Goal: Transaction & Acquisition: Complete application form

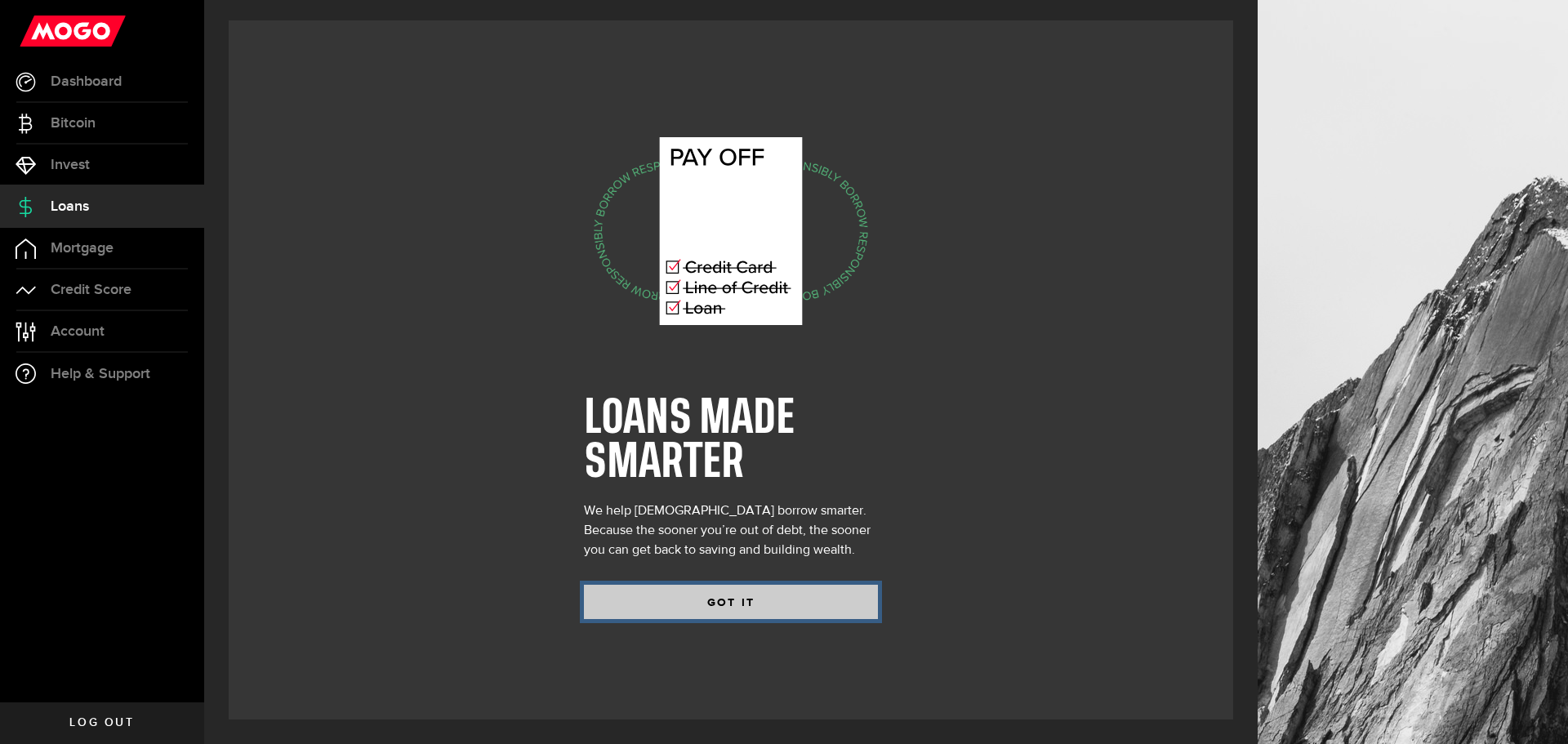
click at [710, 607] on button "GOT IT" at bounding box center [731, 601] width 294 height 34
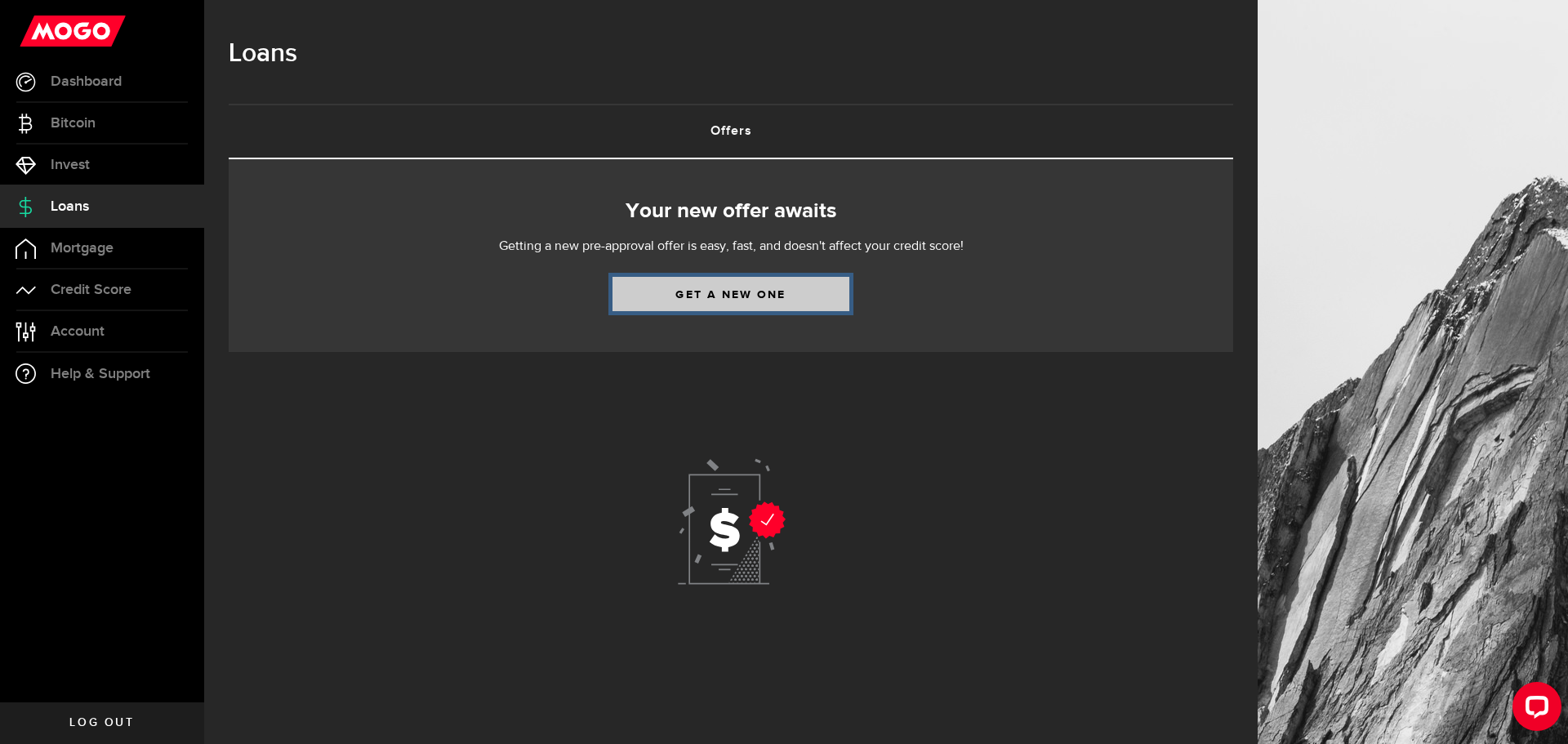
click at [699, 292] on link "Get a new one" at bounding box center [731, 293] width 237 height 34
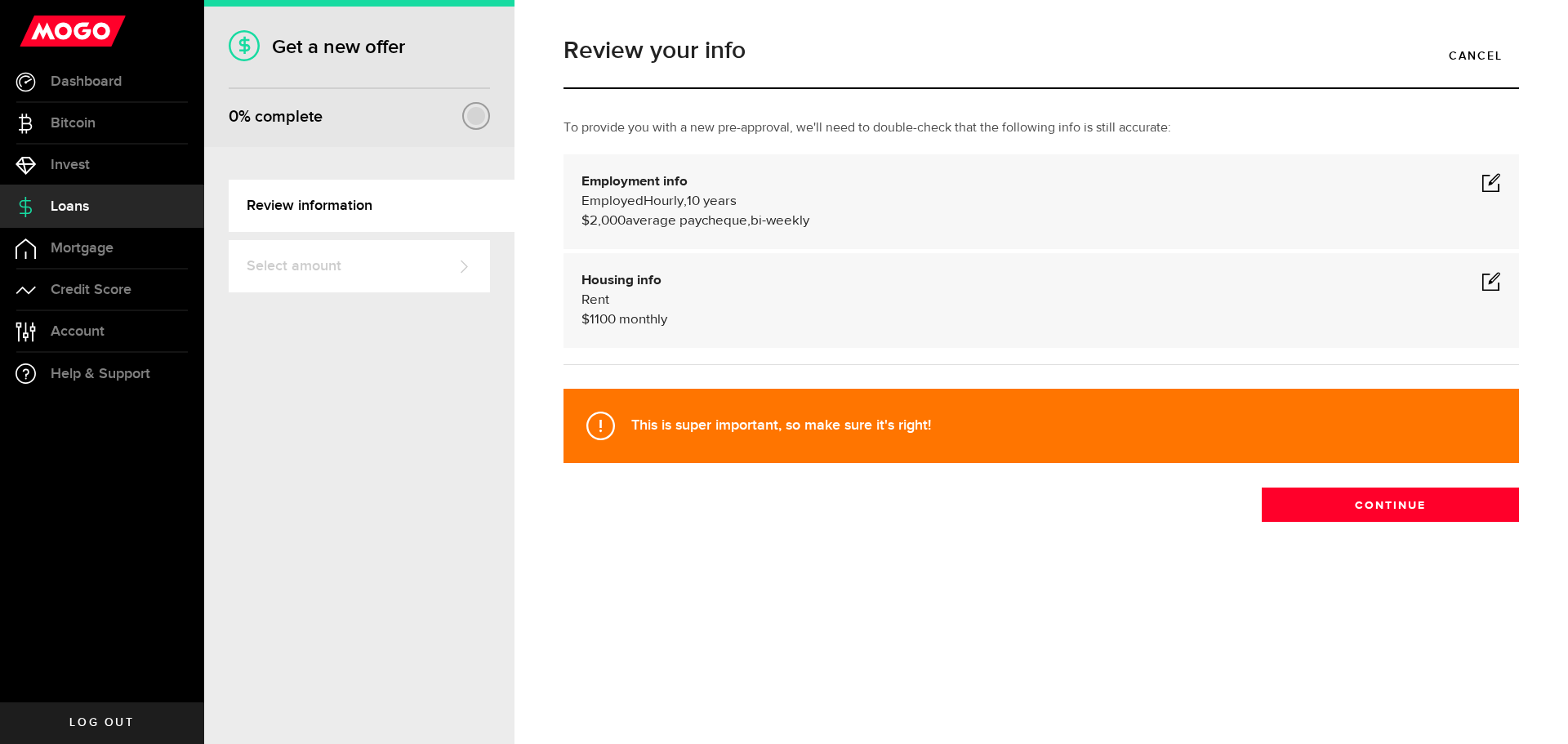
click at [1493, 181] on span at bounding box center [1490, 182] width 19 height 19
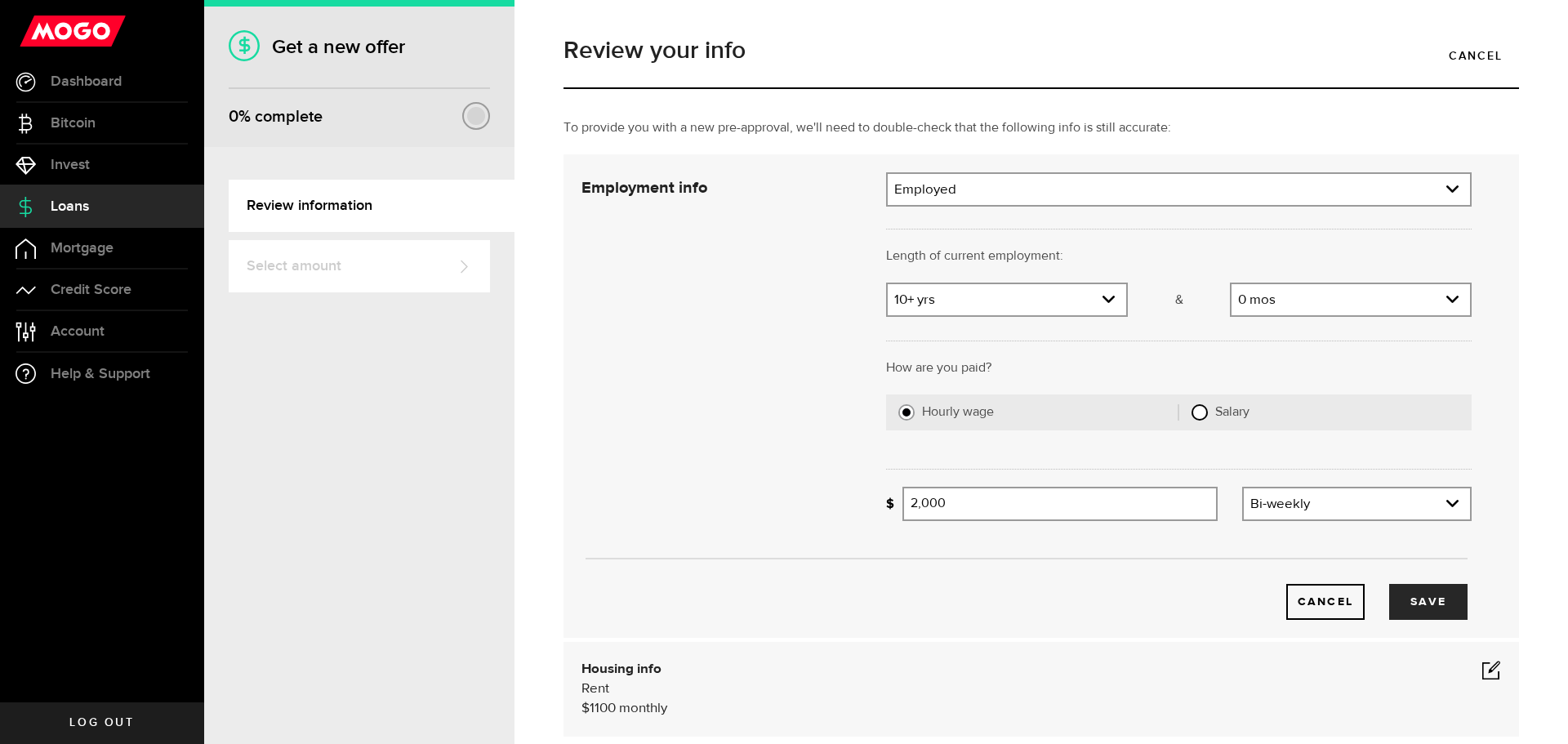
click at [1191, 418] on input "Salary" at bounding box center [1200, 412] width 17 height 17
radio input "true"
click at [976, 502] on input "Gross annual income" at bounding box center [1187, 503] width 570 height 34
type input "115,000"
click at [1421, 605] on button "Save" at bounding box center [1427, 602] width 78 height 36
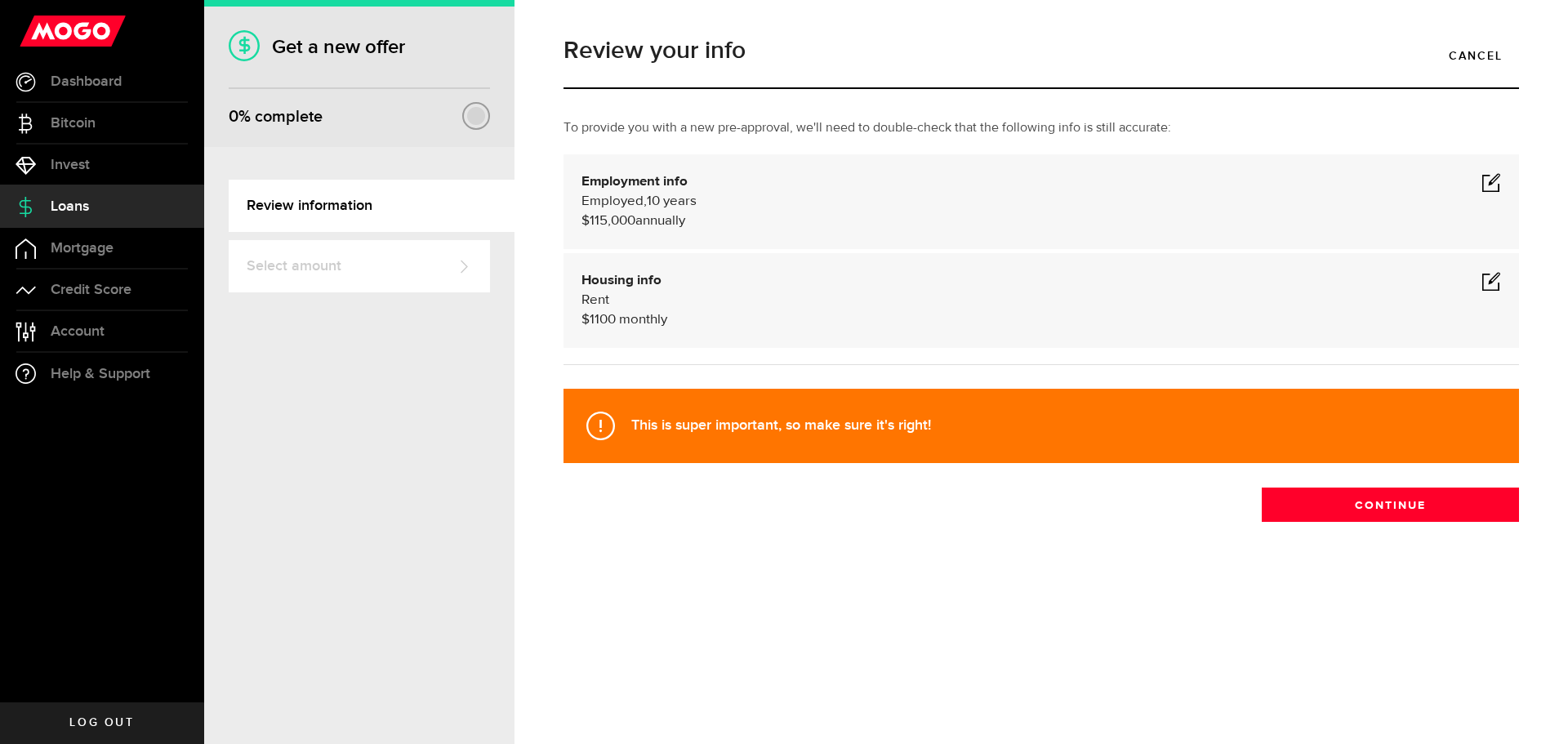
click at [1494, 278] on span at bounding box center [1490, 280] width 19 height 19
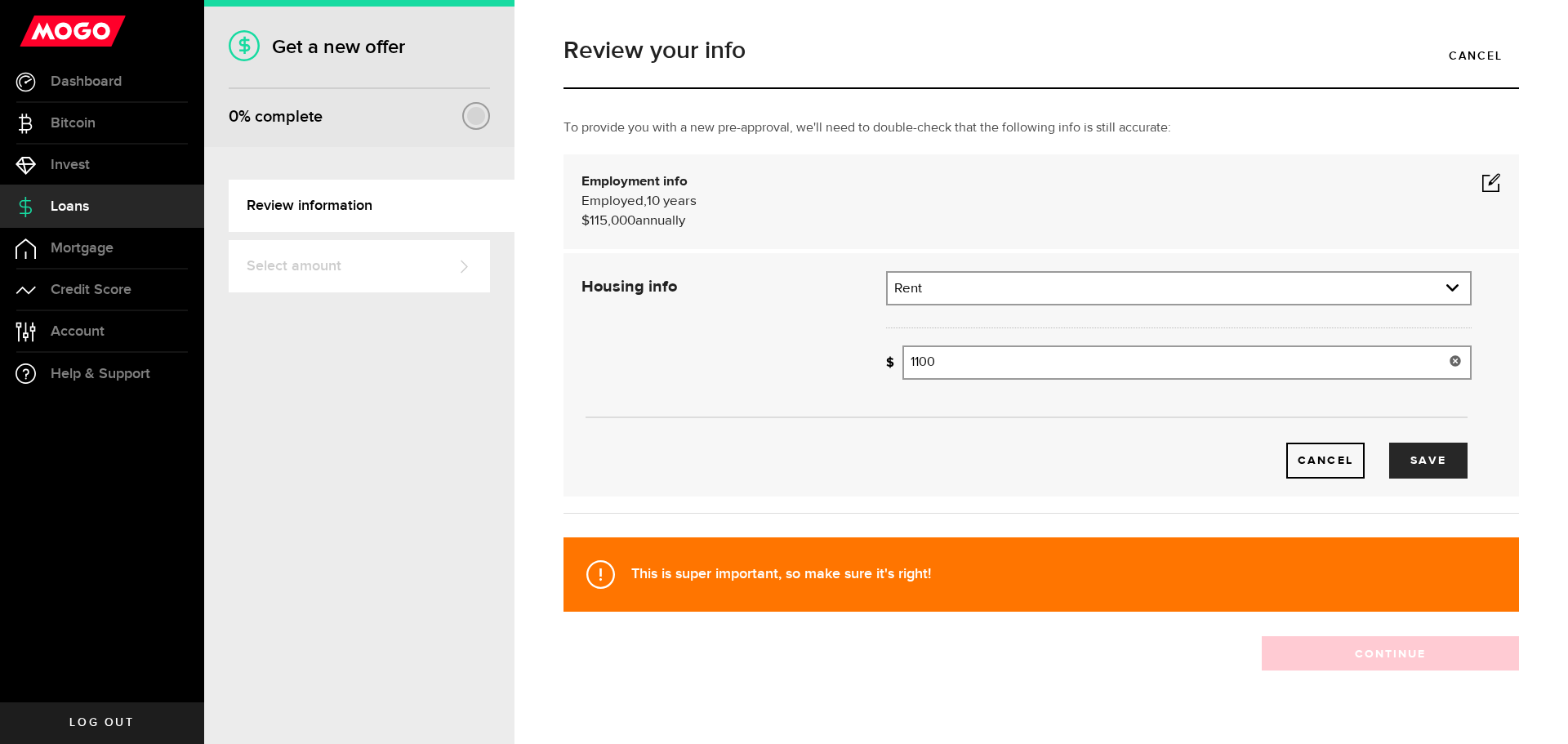
click at [953, 365] on input "1100" at bounding box center [1187, 362] width 570 height 34
drag, startPoint x: 953, startPoint y: 365, endPoint x: 865, endPoint y: 355, distance: 88.6
click at [865, 355] on div "Housing info Residential status What's your residential status? Rent Residentia…" at bounding box center [1027, 375] width 915 height 208
type input "2,000"
click at [1429, 463] on button "Save" at bounding box center [1427, 460] width 78 height 36
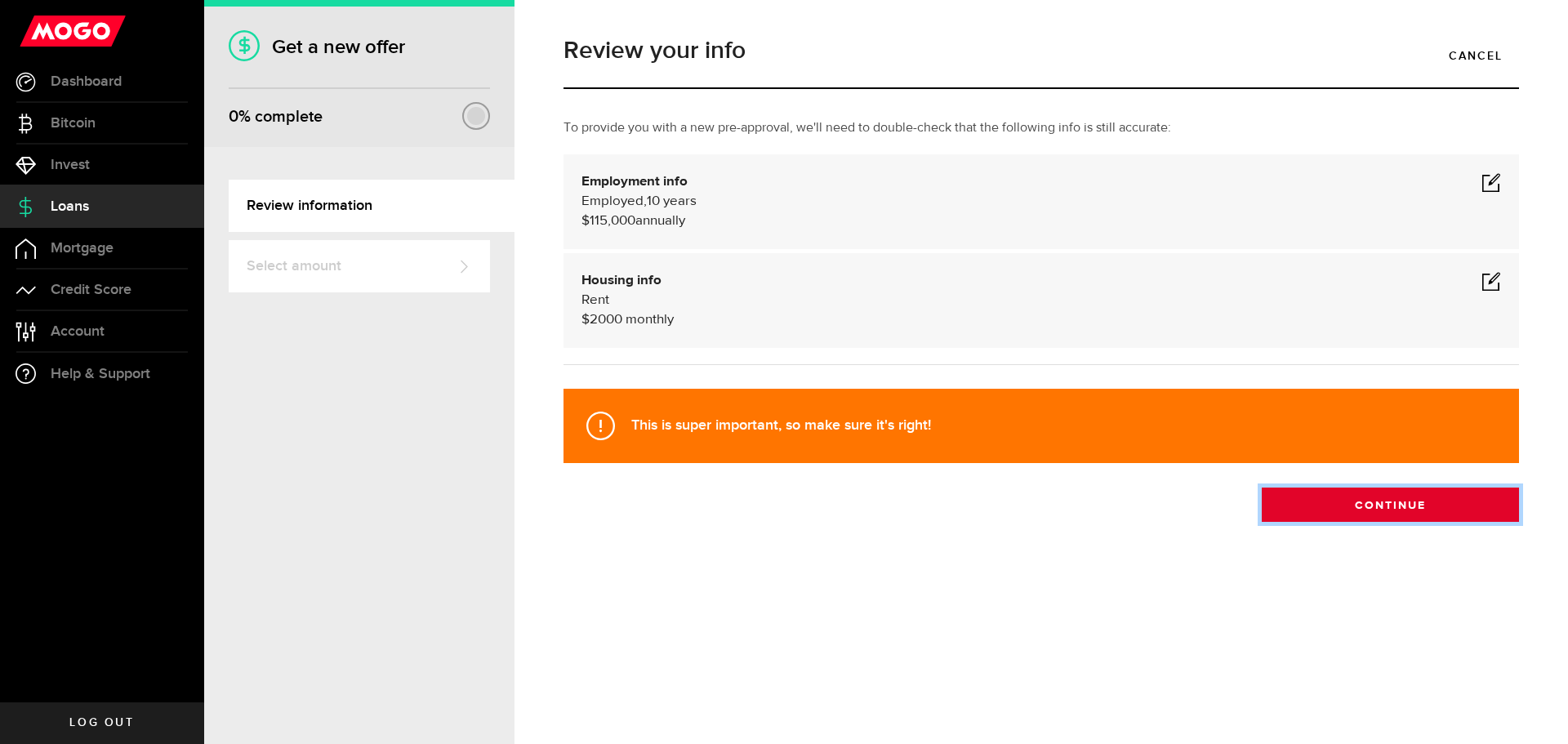
click at [1399, 504] on button "Continue" at bounding box center [1390, 504] width 257 height 34
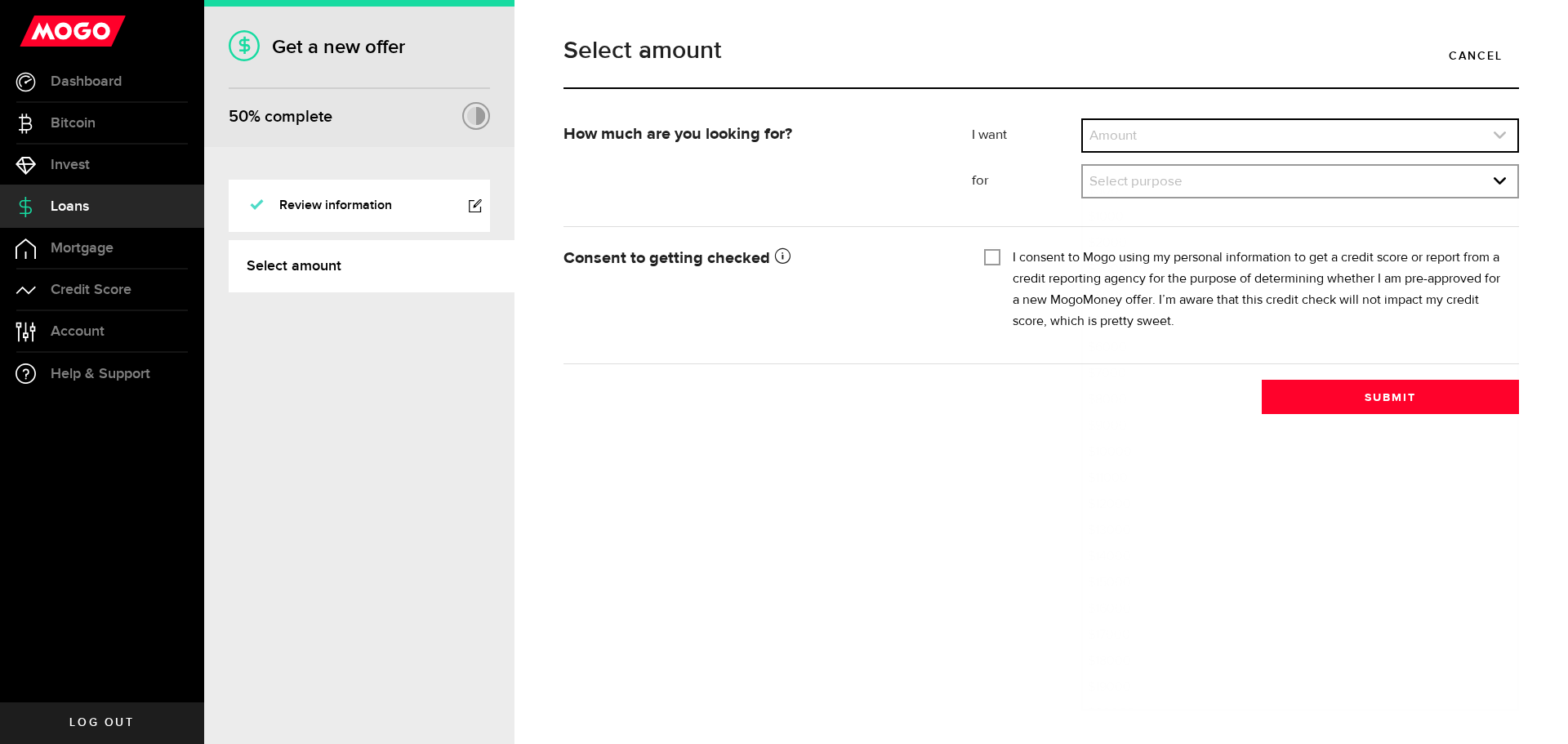
click at [1503, 133] on icon "expand select" at bounding box center [1499, 135] width 14 height 14
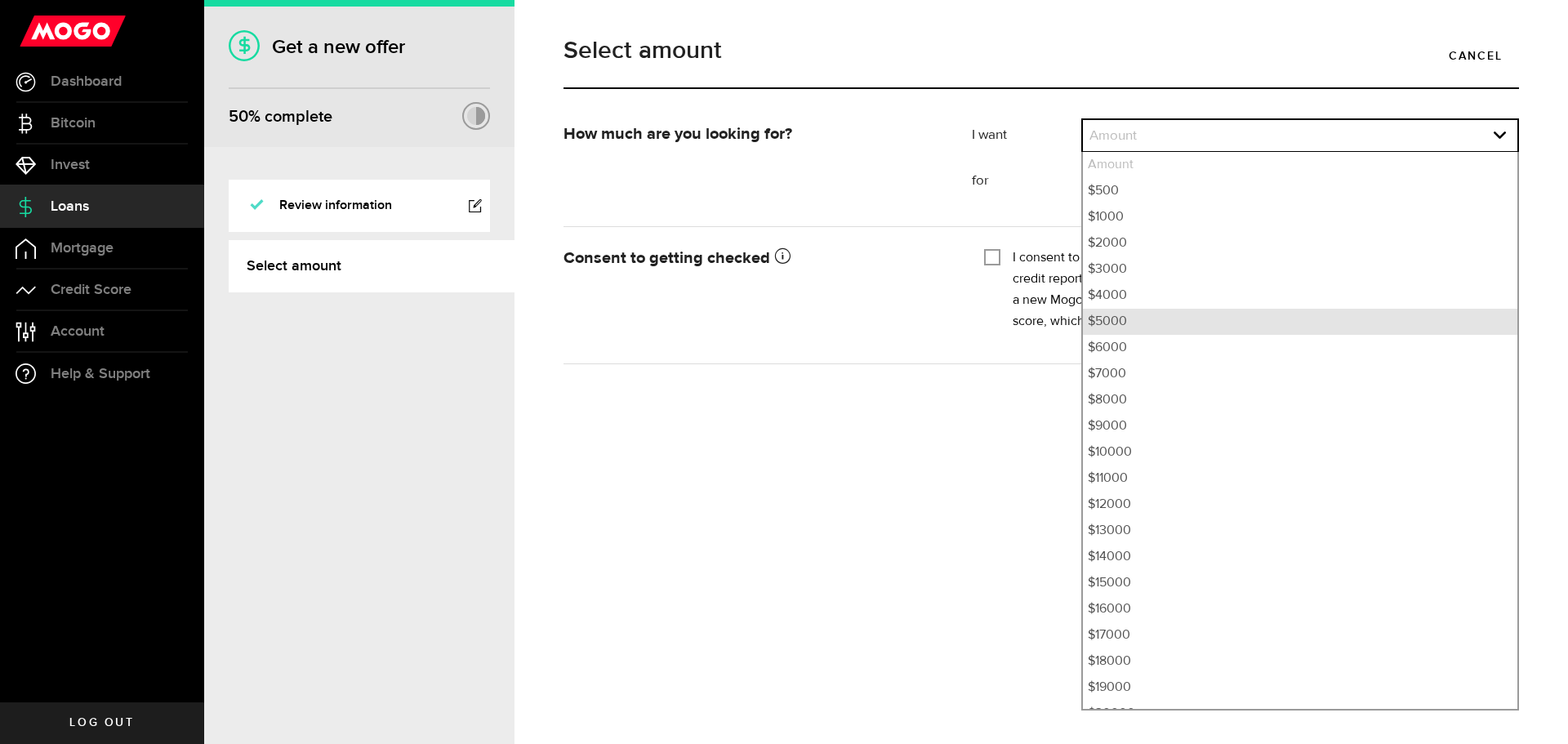
click at [1121, 318] on li "$5000" at bounding box center [1300, 321] width 434 height 26
select select "5000"
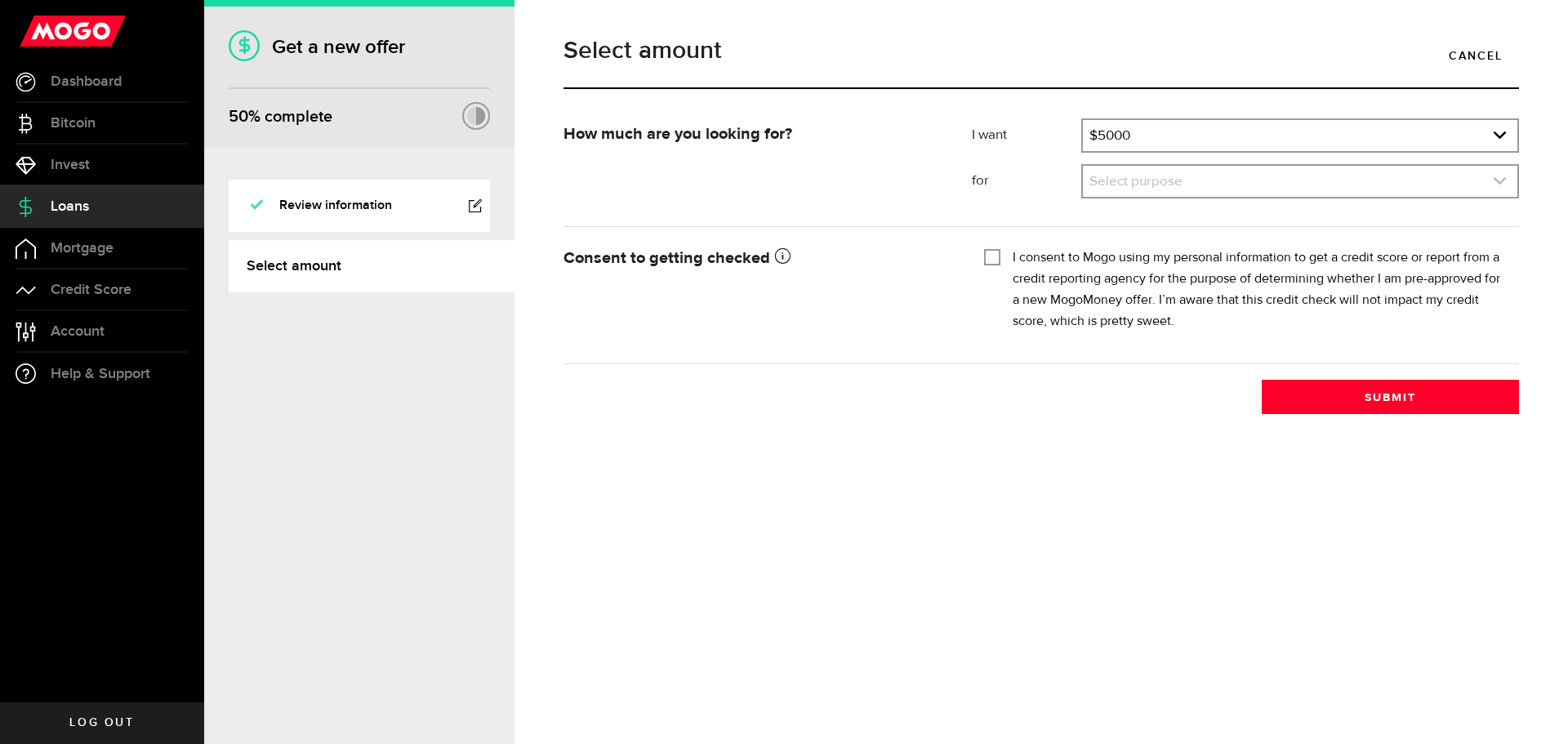
click at [1503, 182] on icon "expand select" at bounding box center [1499, 180] width 14 height 14
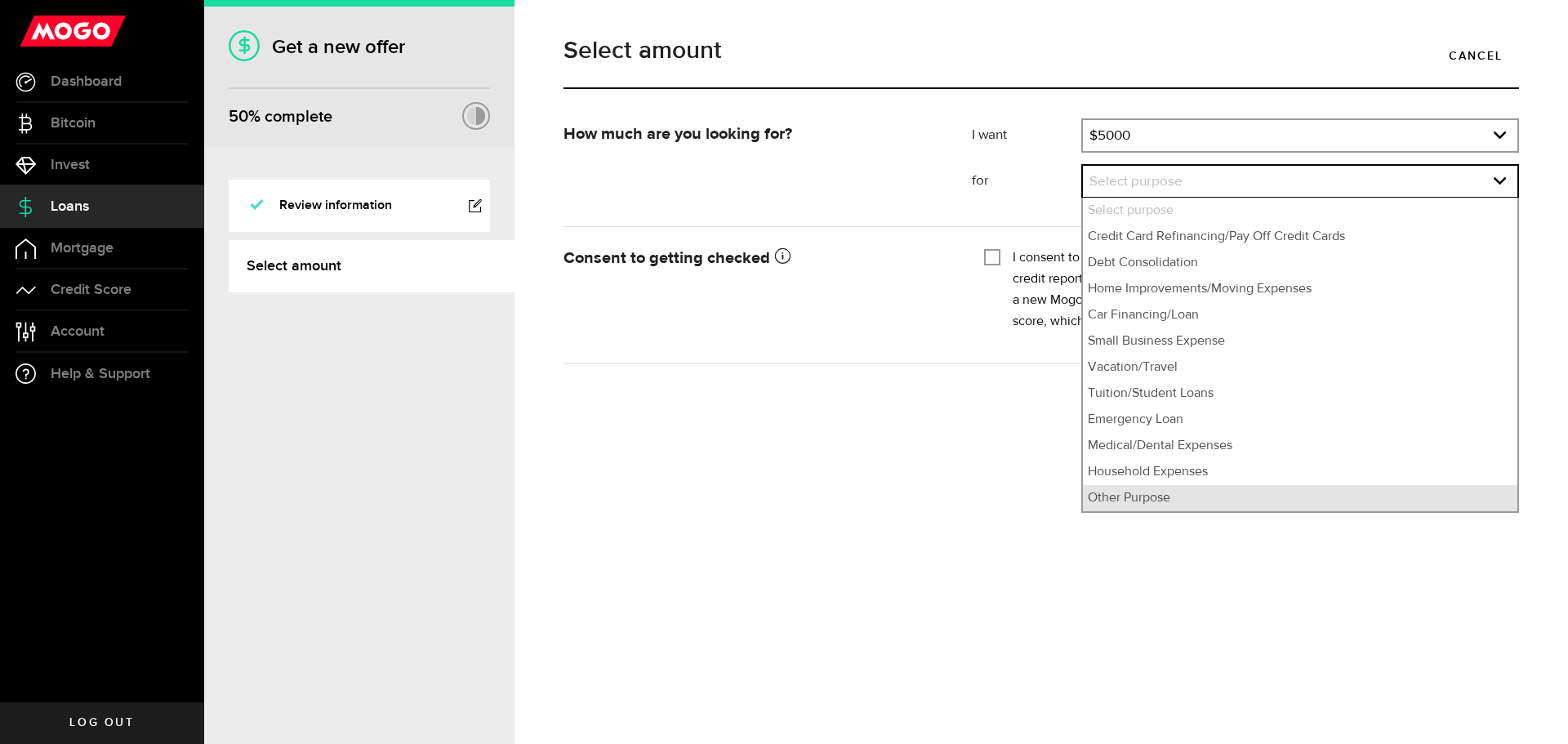
click at [1154, 499] on li "Other Purpose" at bounding box center [1300, 498] width 434 height 26
select select "Other Purpose"
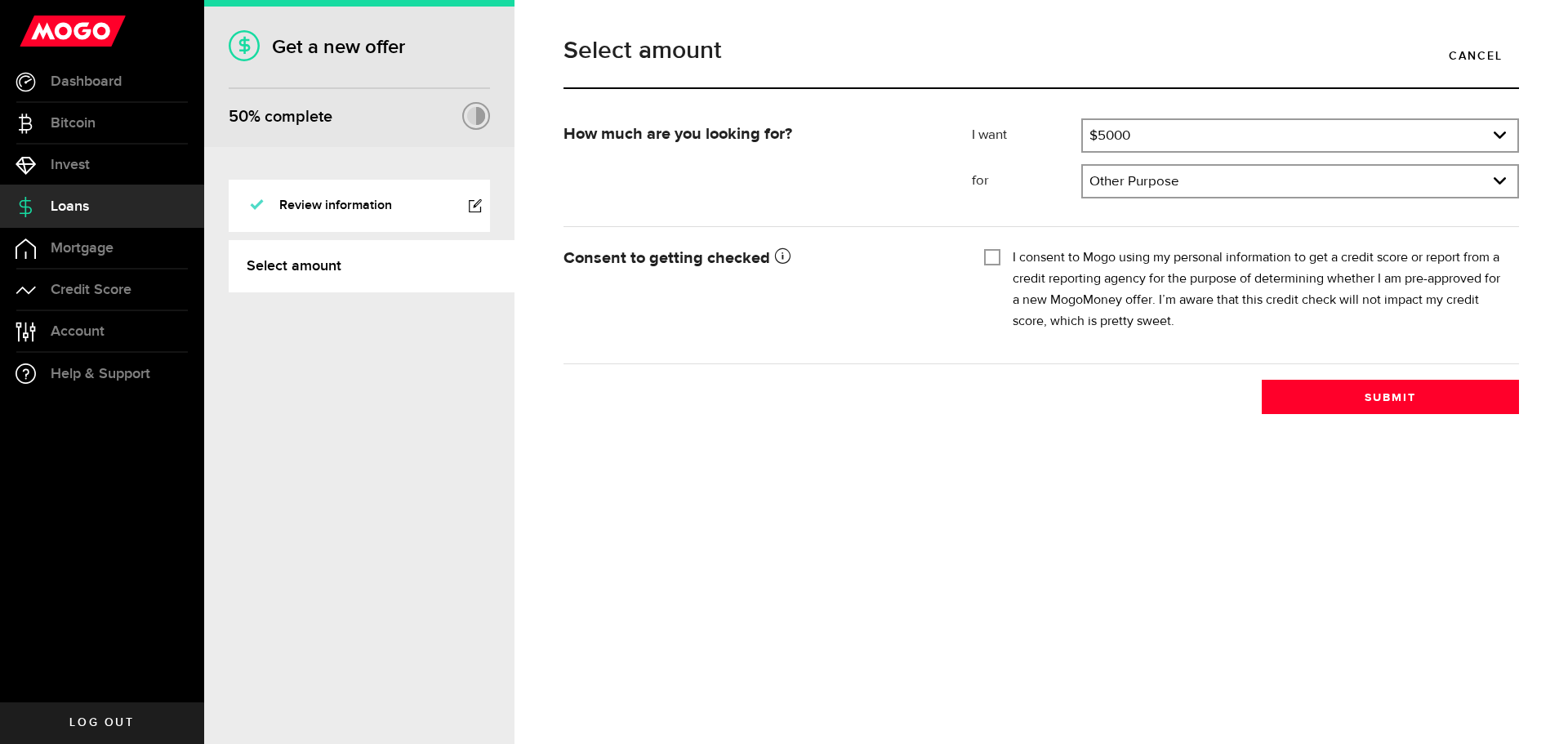
click at [989, 258] on input "I consent to Mogo using my personal information to get a credit score or report…" at bounding box center [992, 255] width 17 height 17
checkbox input "true"
click at [1393, 398] on button "Submit" at bounding box center [1390, 396] width 257 height 34
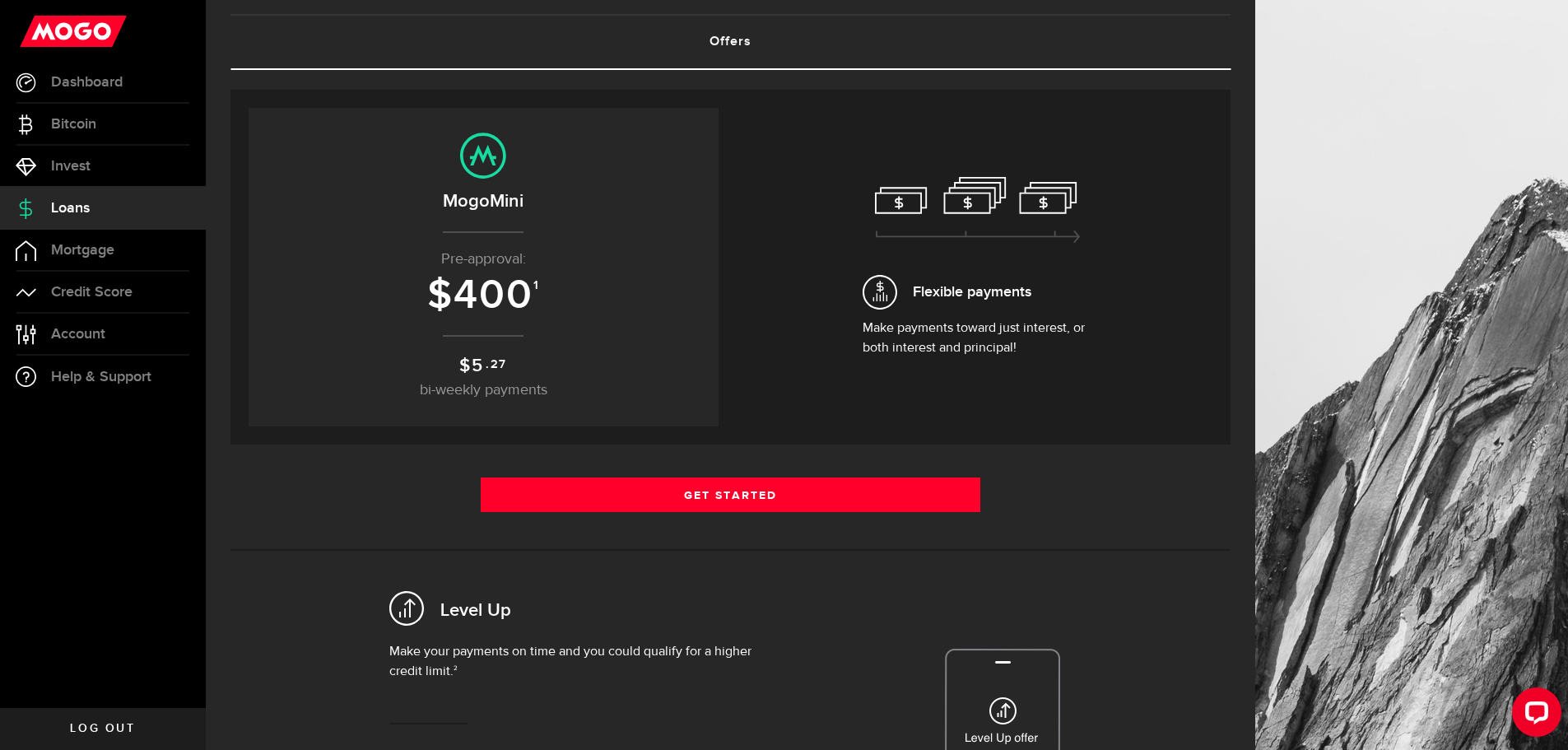
scroll to position [82, 0]
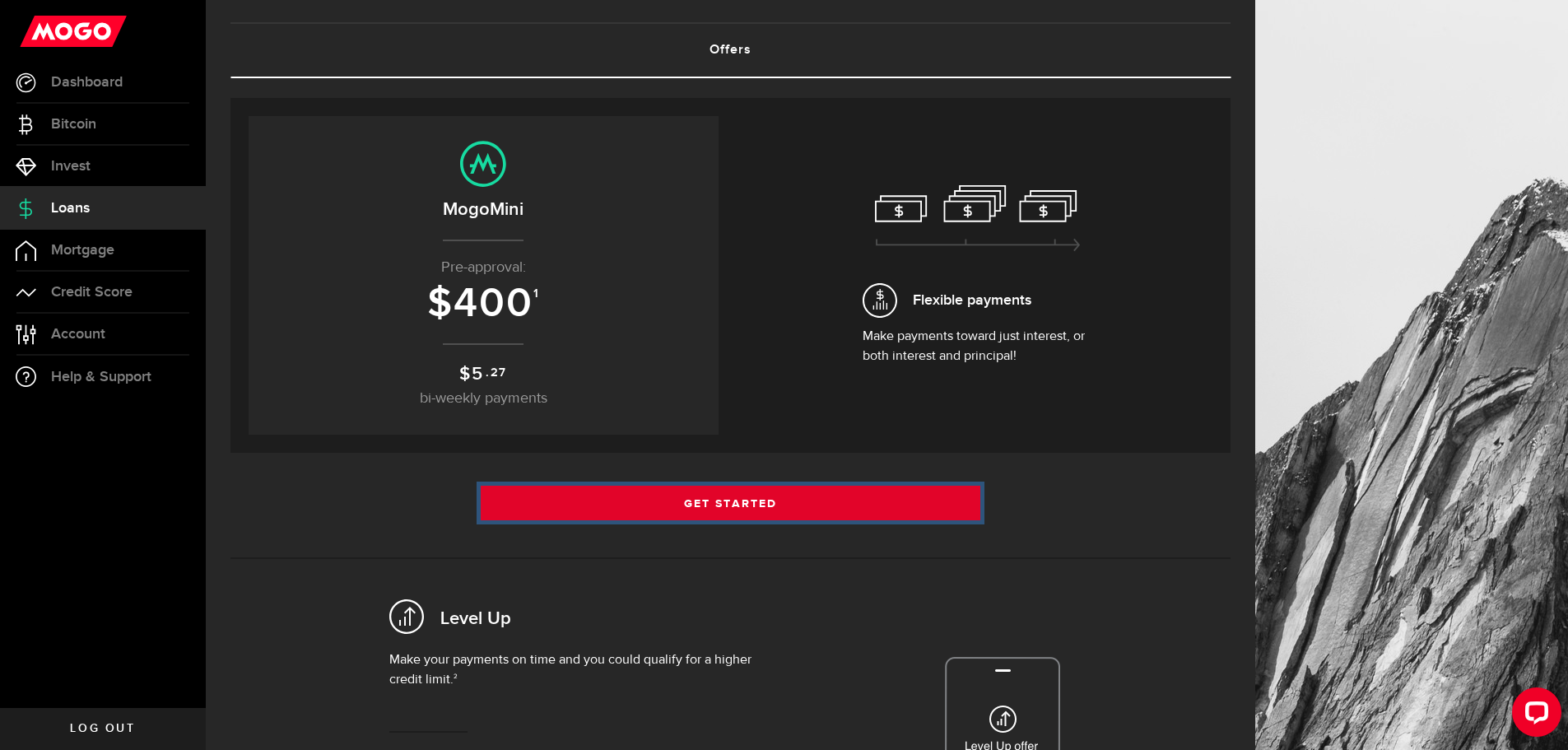
click at [733, 503] on link "Get Started" at bounding box center [731, 502] width 500 height 34
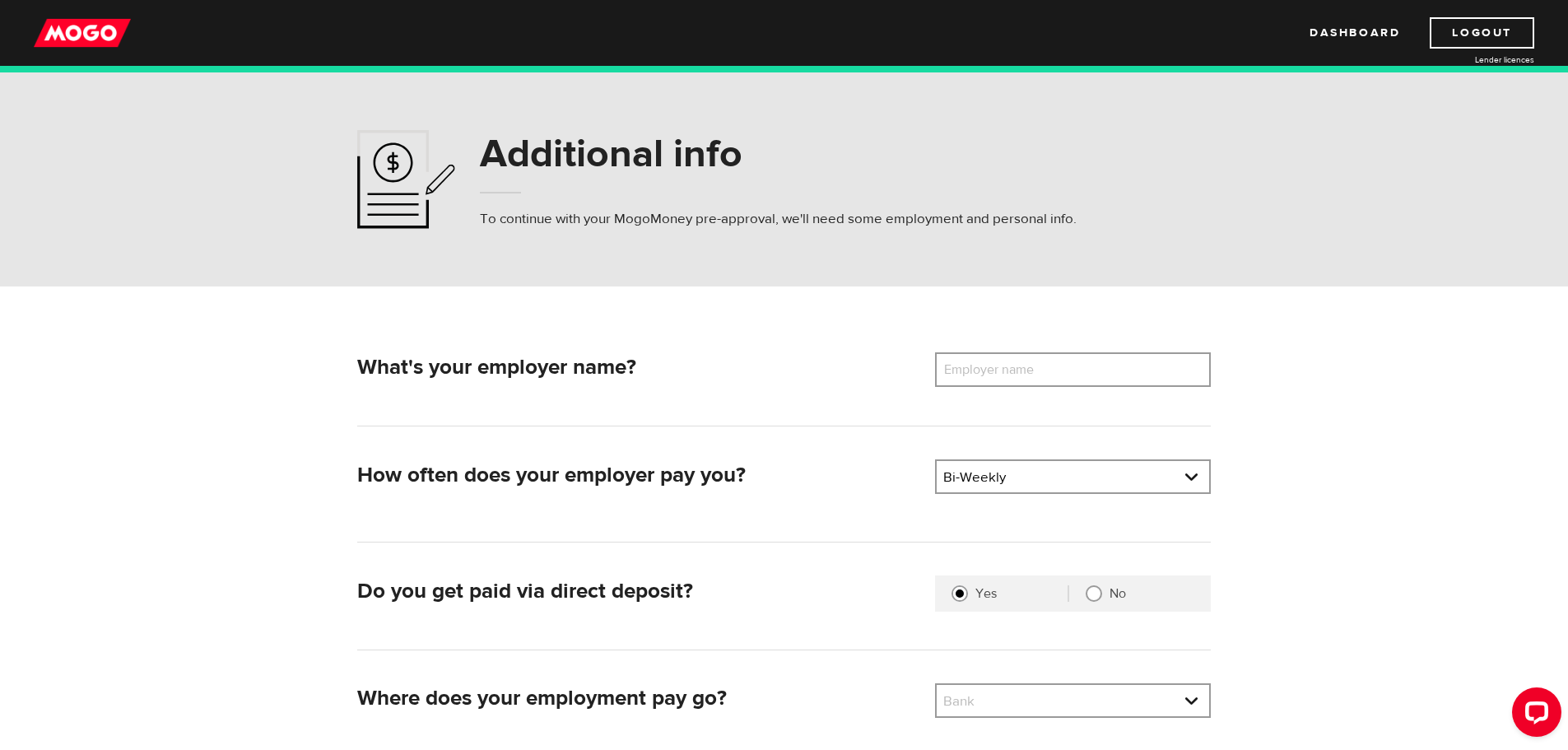
click at [1048, 374] on label "Employer name" at bounding box center [1001, 369] width 132 height 34
click at [1048, 374] on input "Employer name" at bounding box center [1073, 369] width 276 height 34
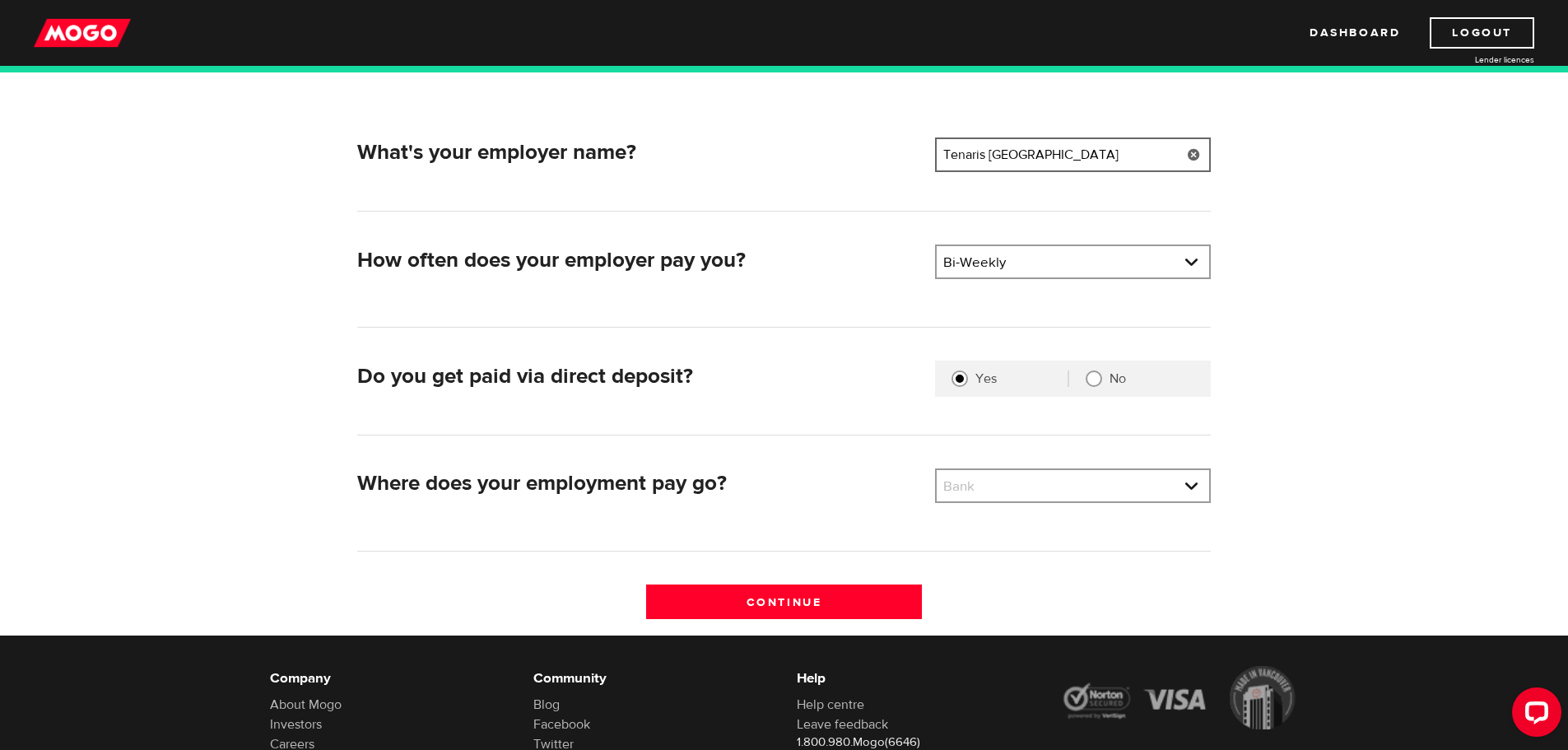
scroll to position [247, 0]
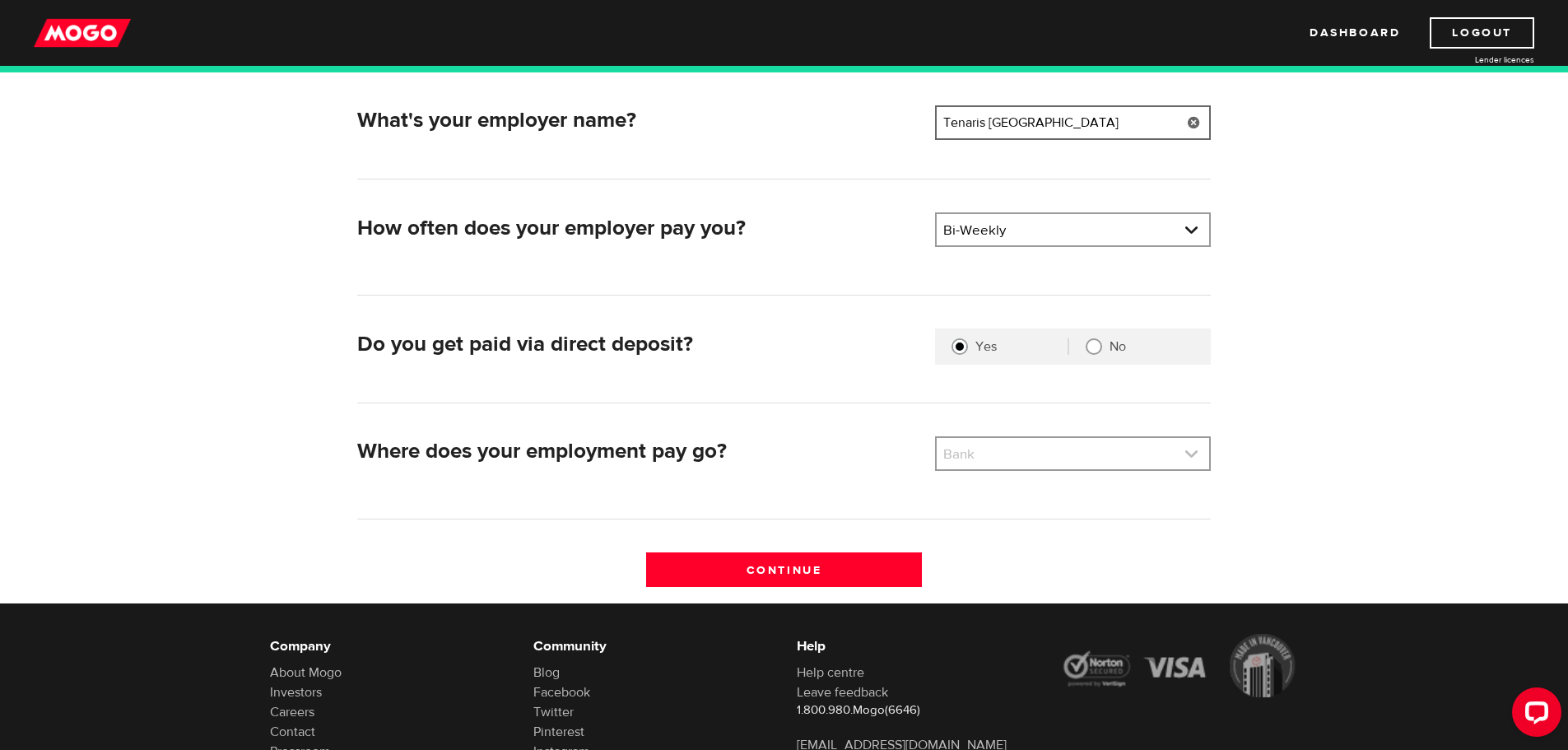
type input "Tenaris Canada"
click at [1195, 455] on link at bounding box center [1073, 454] width 272 height 31
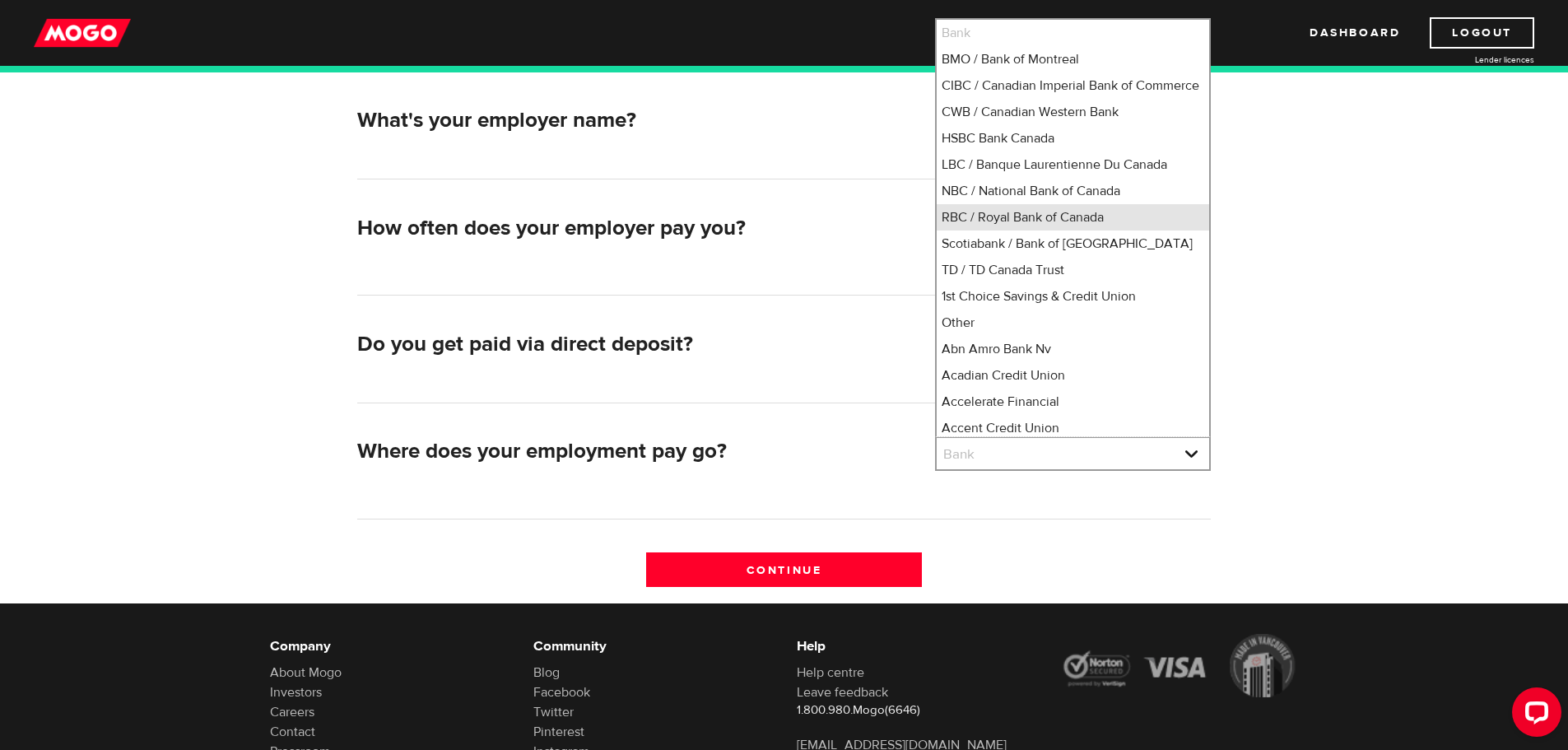
click at [1063, 231] on li "RBC / Royal Bank of Canada" at bounding box center [1073, 217] width 272 height 26
select select "8"
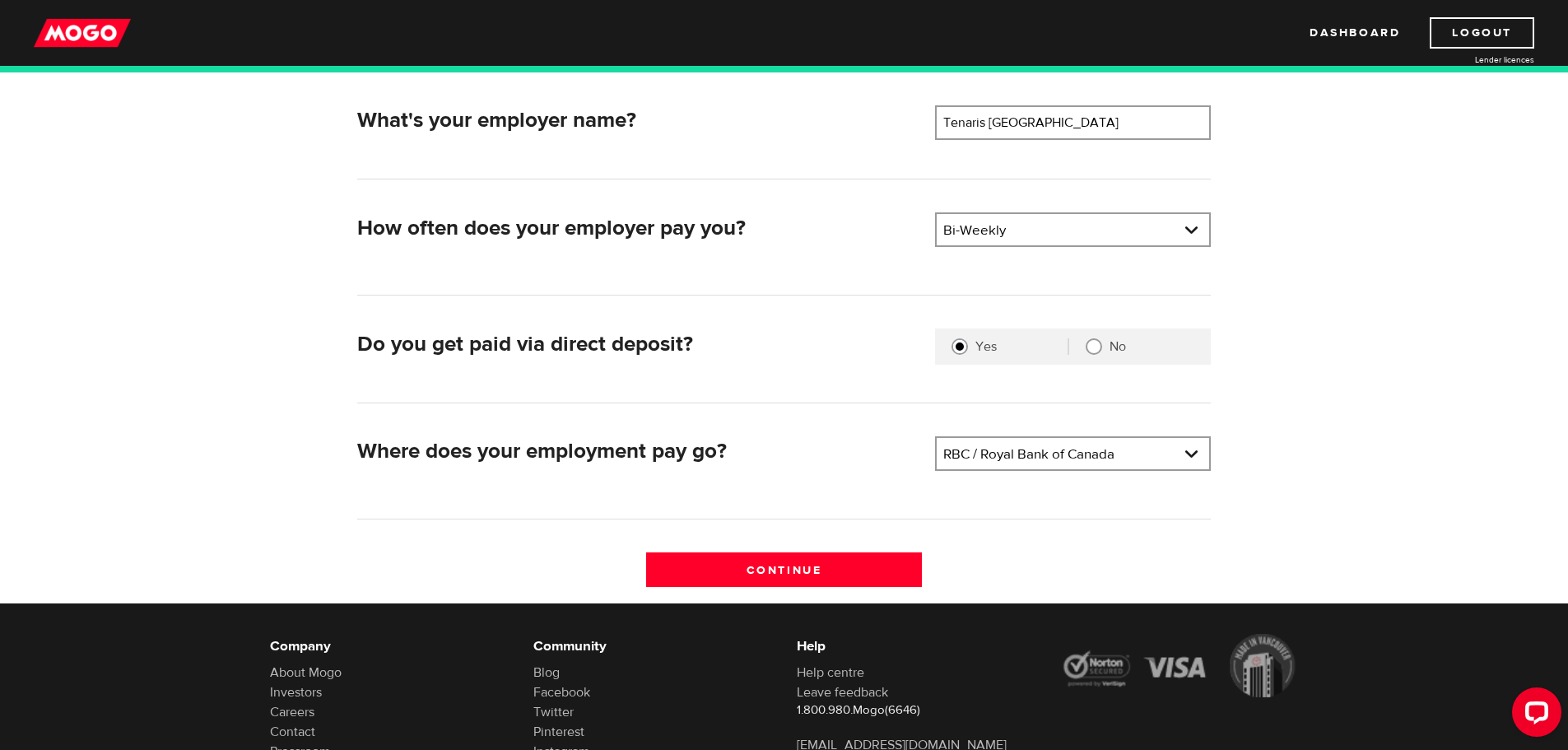
click at [874, 477] on div "Where does your employment pay go? Bank Please select your bank RBC / Royal Ban…" at bounding box center [784, 460] width 867 height 49
click at [781, 567] on input "Continue" at bounding box center [784, 569] width 276 height 34
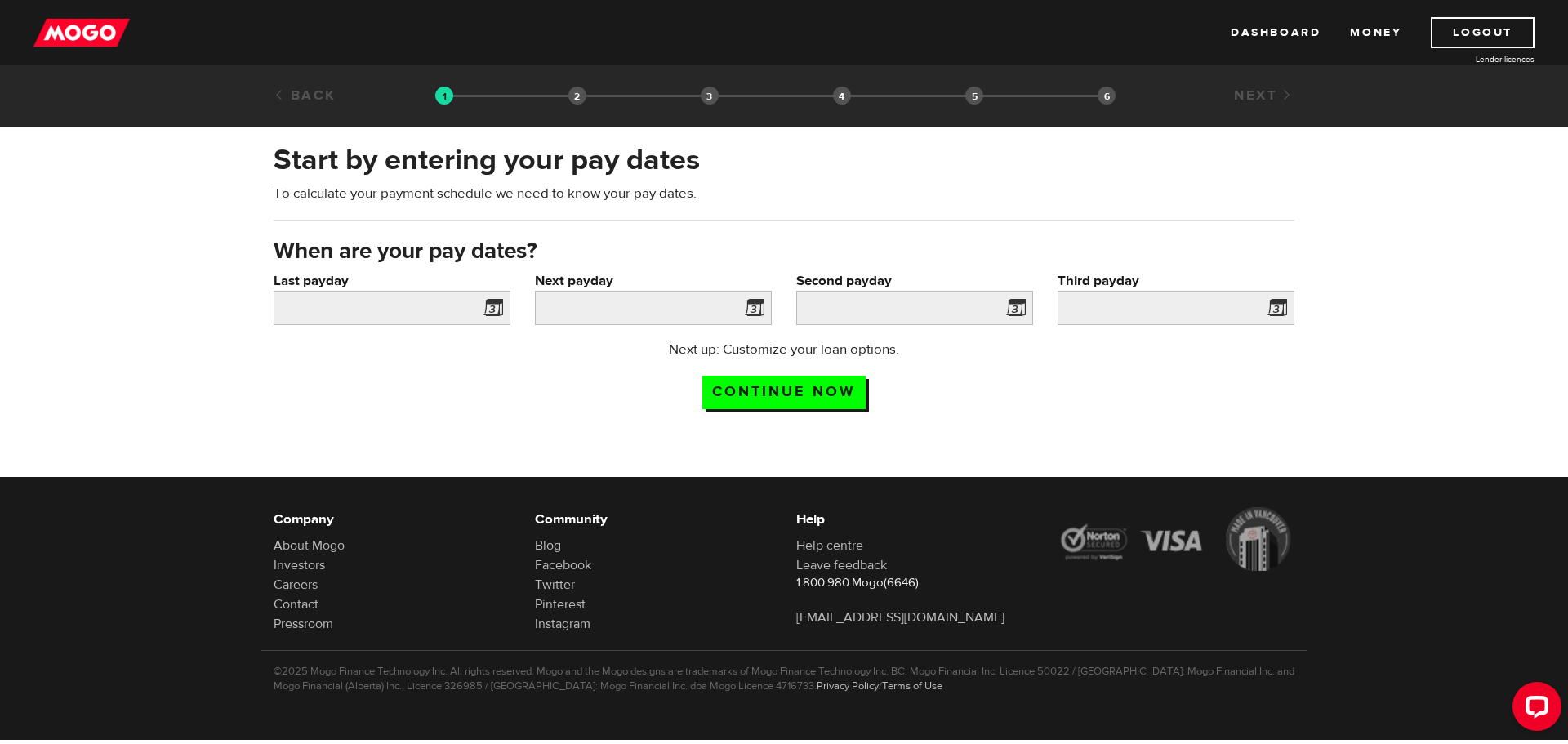
click at [494, 306] on span at bounding box center [490, 310] width 25 height 26
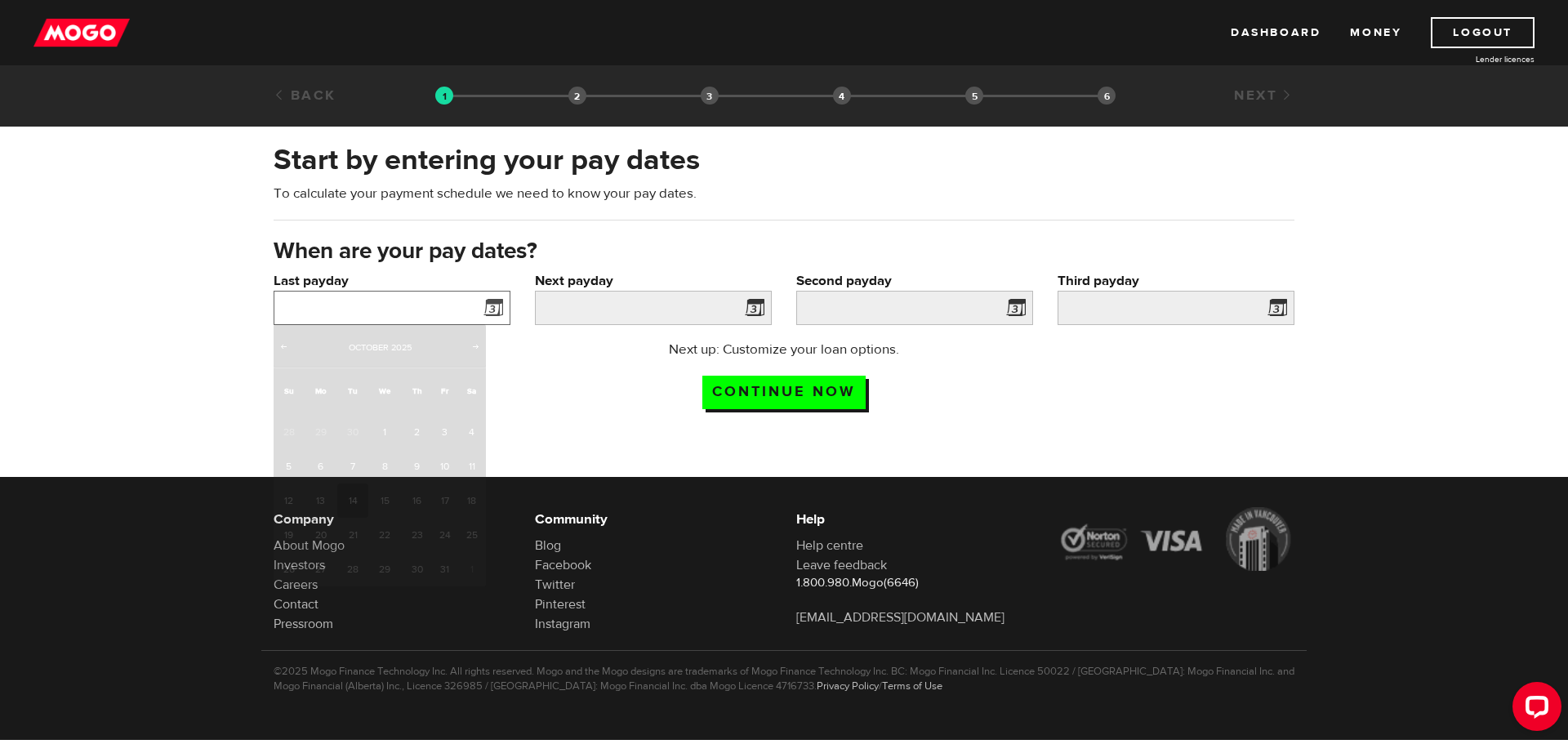
click at [417, 306] on input "Last payday" at bounding box center [392, 307] width 237 height 34
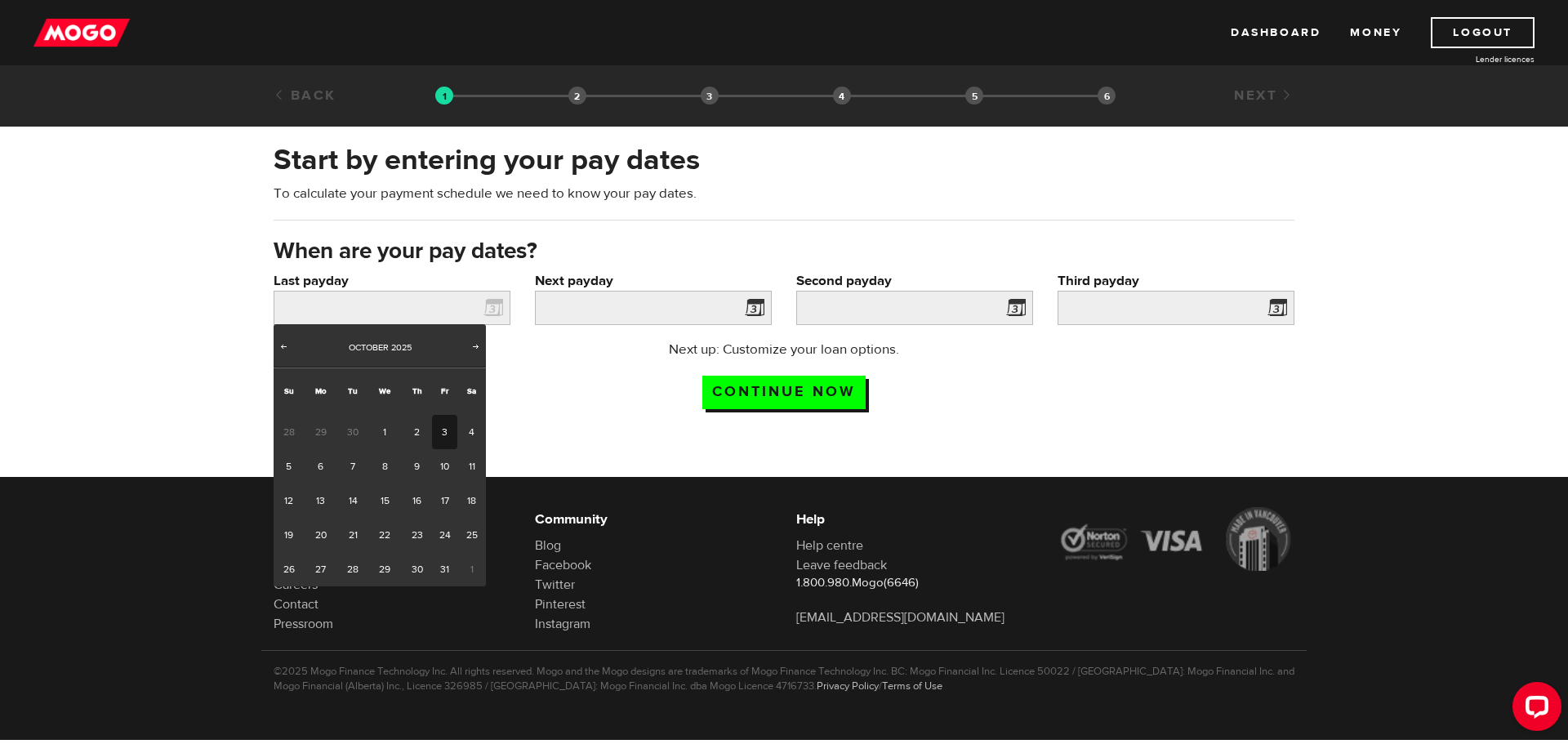
click at [445, 434] on link "3" at bounding box center [445, 432] width 26 height 34
type input "[DATE]"
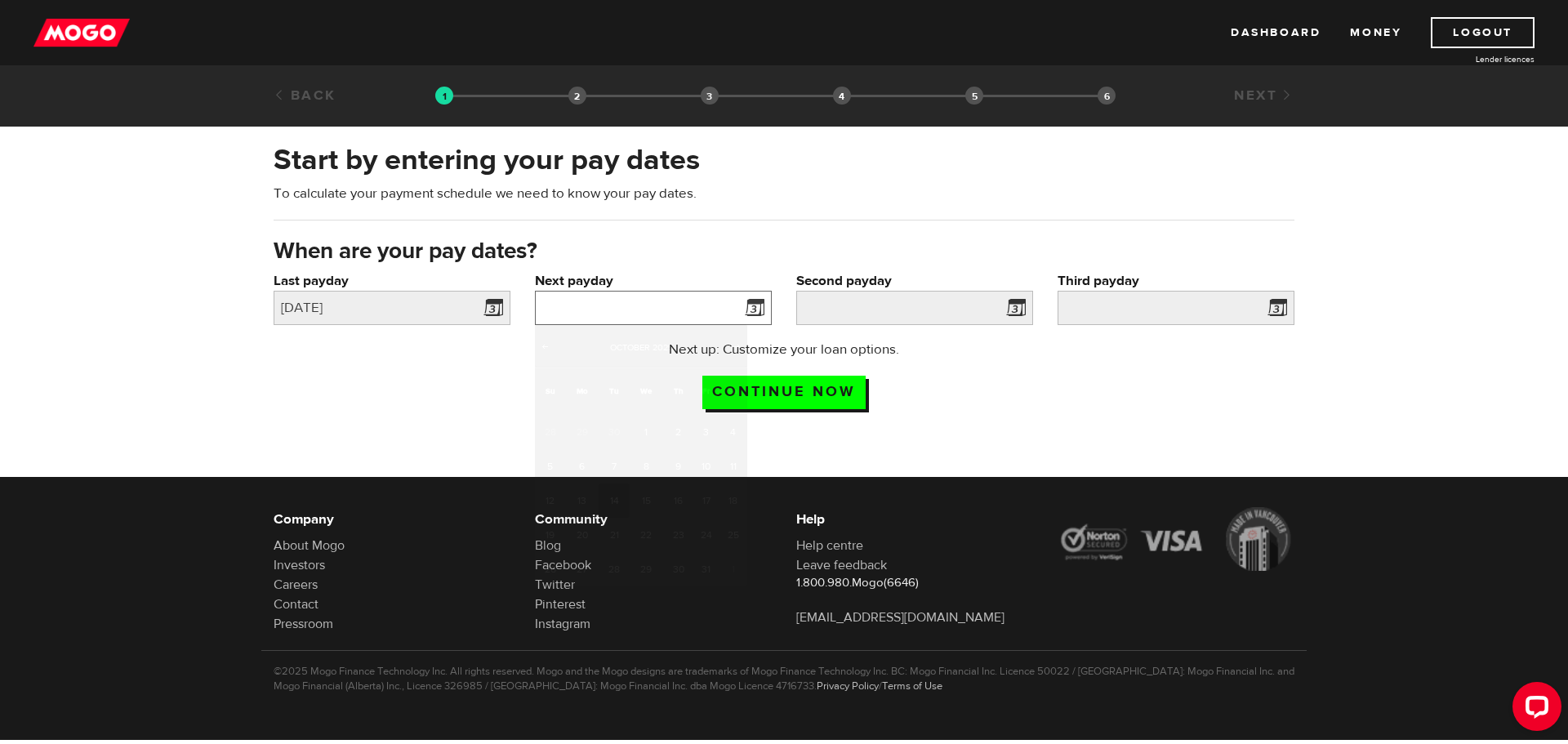
click at [581, 307] on input "Next payday" at bounding box center [653, 307] width 237 height 34
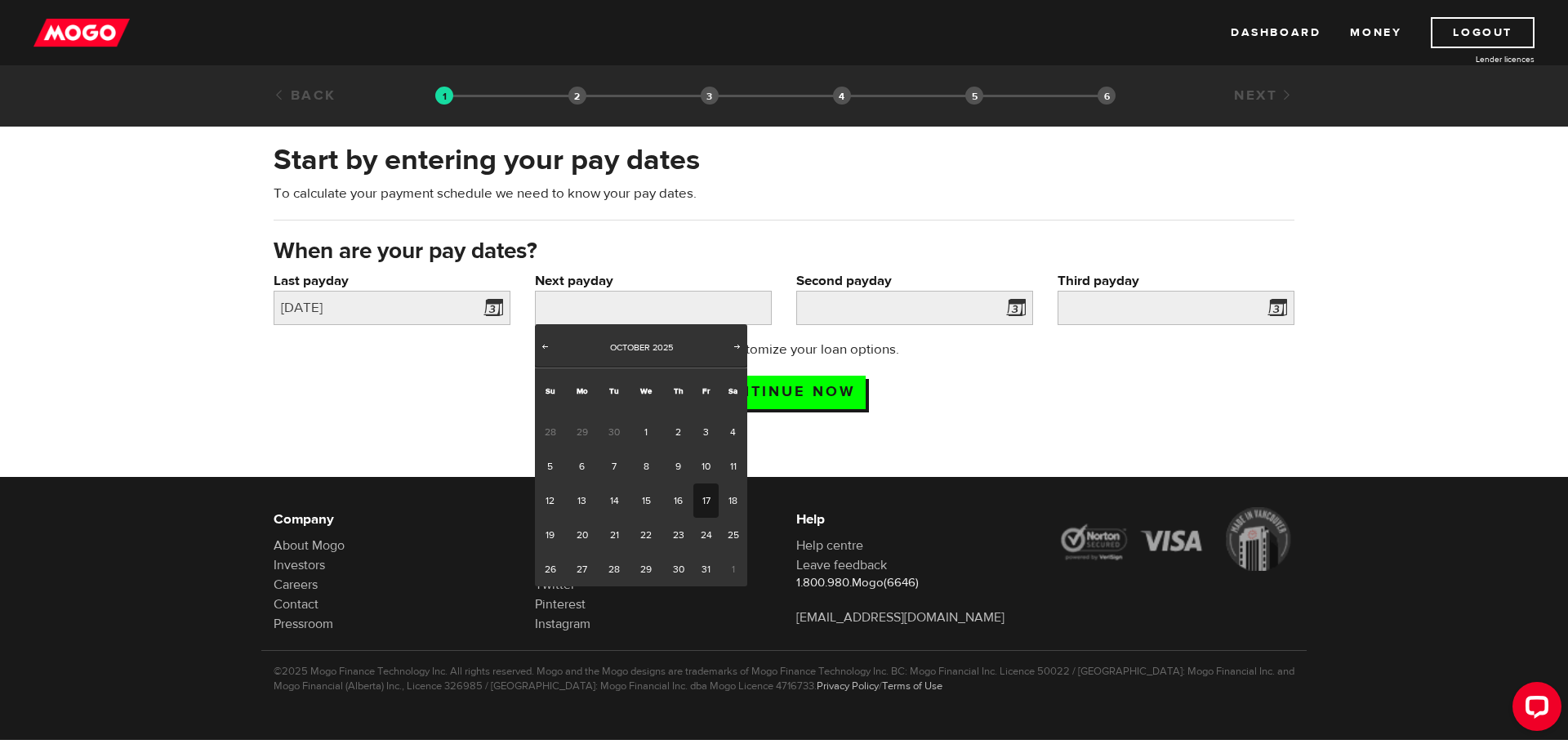
click at [707, 504] on link "17" at bounding box center [706, 500] width 26 height 34
type input "[DATE]"
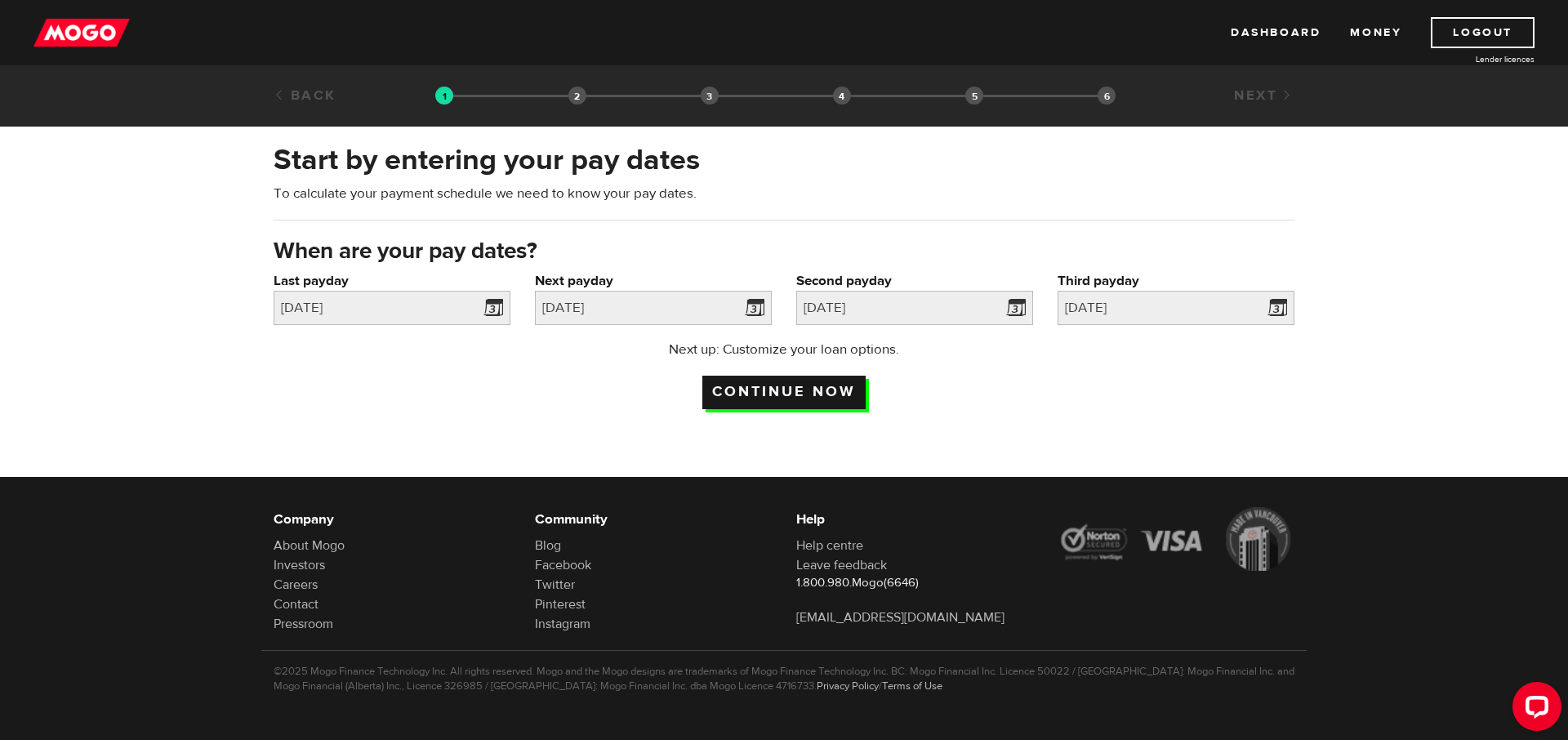
click at [771, 389] on input "Continue now" at bounding box center [784, 392] width 164 height 33
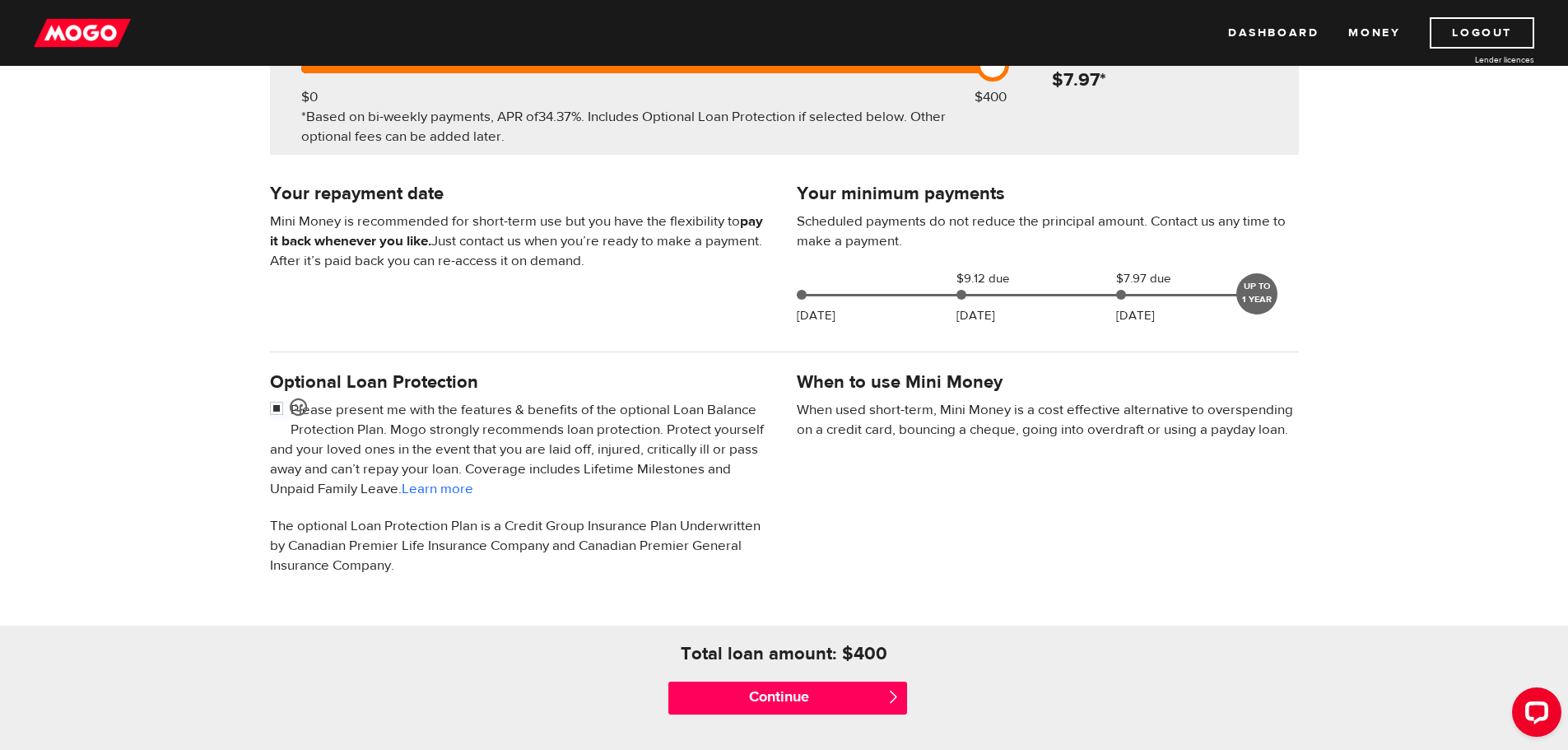
scroll to position [330, 0]
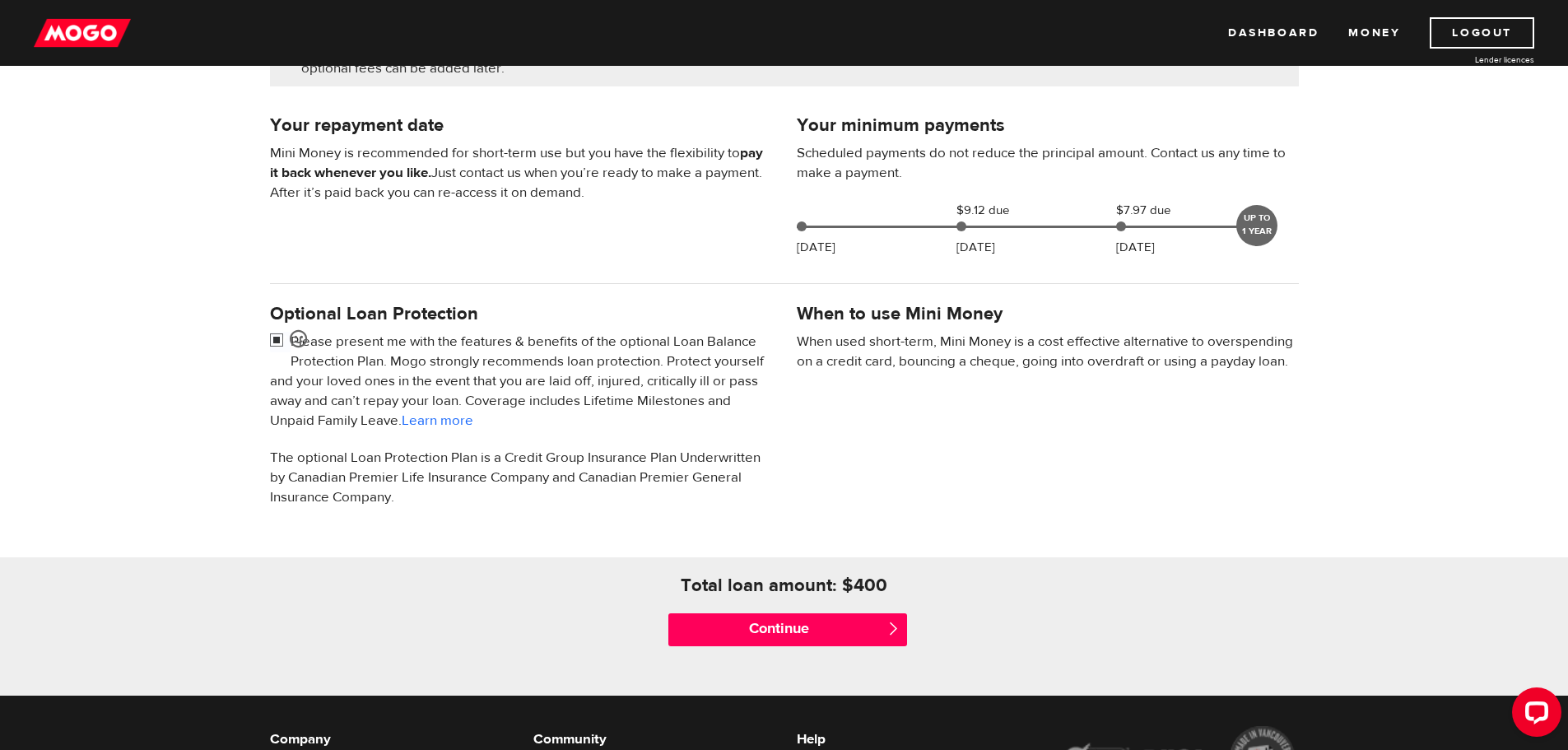
drag, startPoint x: 278, startPoint y: 339, endPoint x: 274, endPoint y: 354, distance: 15.5
click at [278, 340] on input "checkbox" at bounding box center [281, 342] width 20 height 20
checkbox input "false"
click at [764, 624] on input "Continue" at bounding box center [788, 630] width 239 height 33
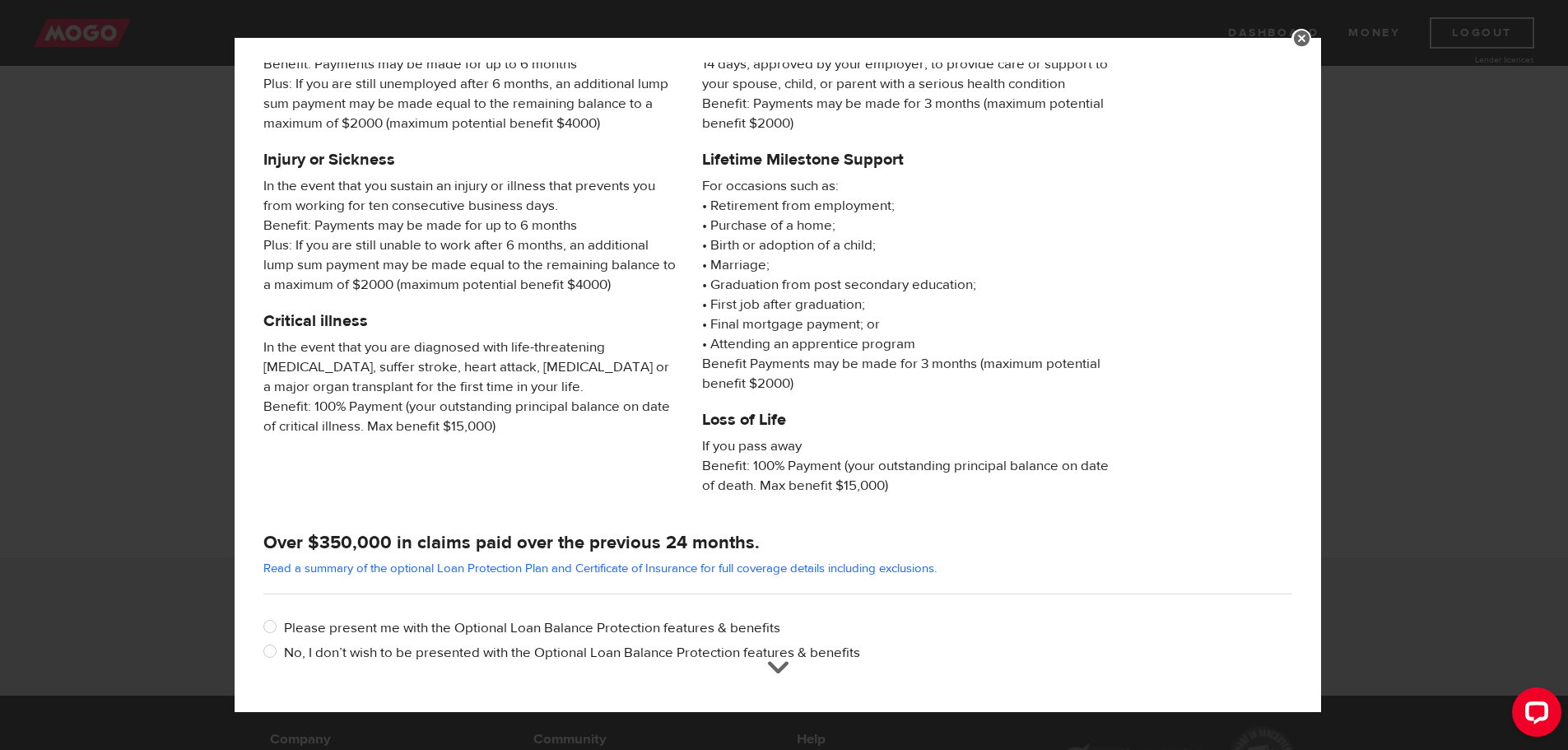
scroll to position [158, 0]
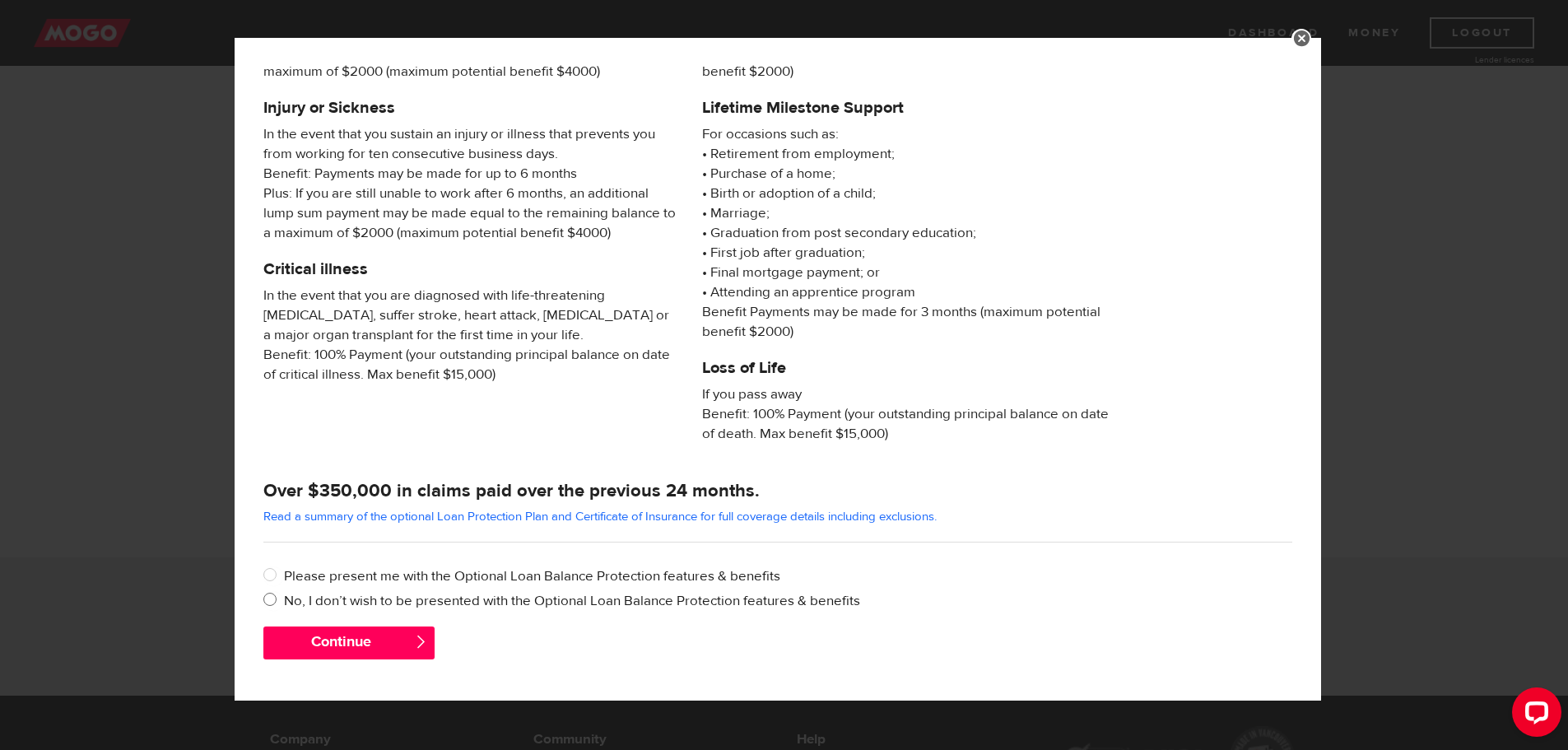
click at [268, 598] on input "No, I don’t wish to be presented with the Optional Loan Balance Protection feat…" at bounding box center [273, 601] width 20 height 20
radio input "true"
click at [268, 600] on input "No, I don’t wish to be presented with the Optional Loan Balance Protection feat…" at bounding box center [273, 601] width 20 height 20
click at [315, 641] on button "Continue" at bounding box center [348, 643] width 171 height 33
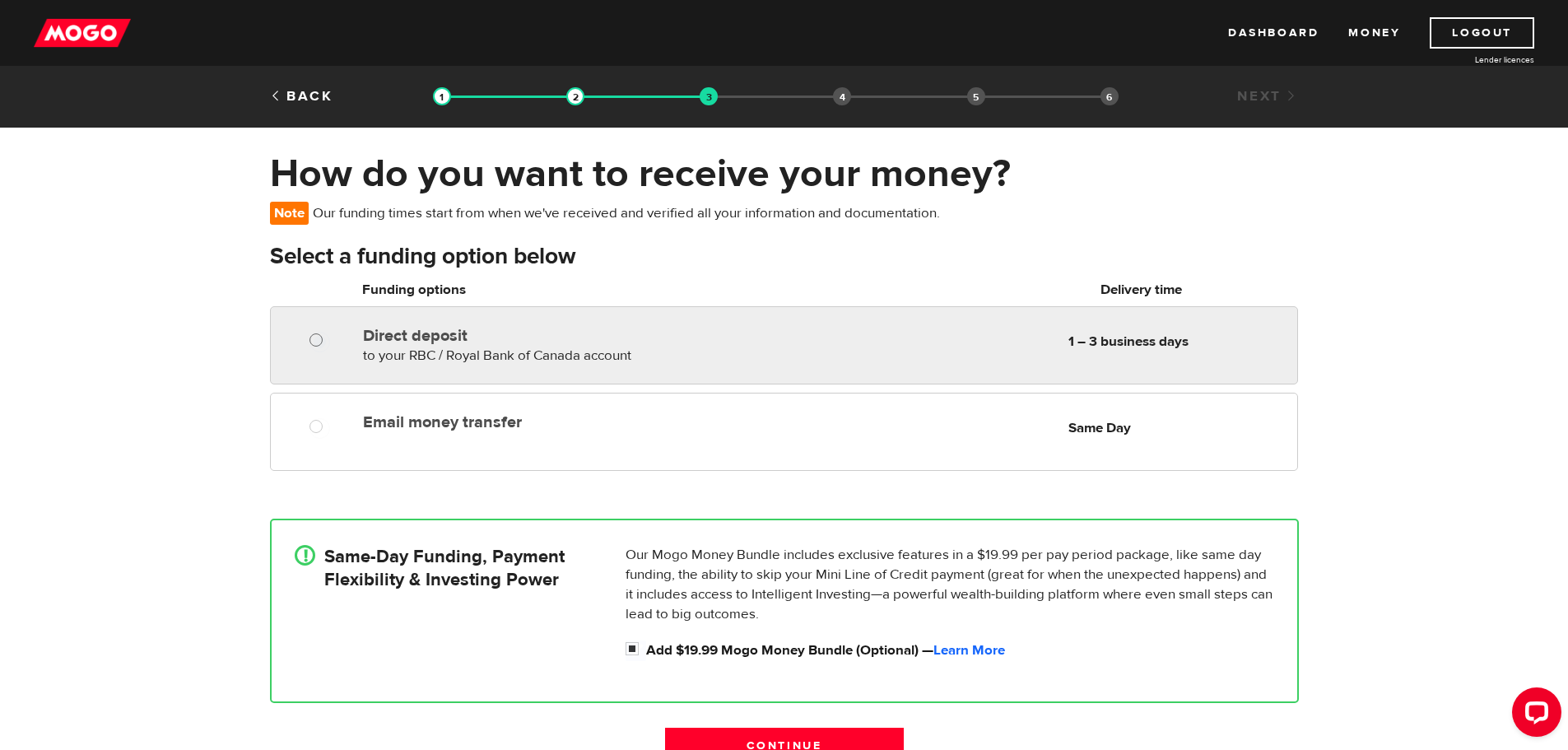
radio input "true"
click at [318, 338] on input "Direct deposit" at bounding box center [320, 342] width 20 height 20
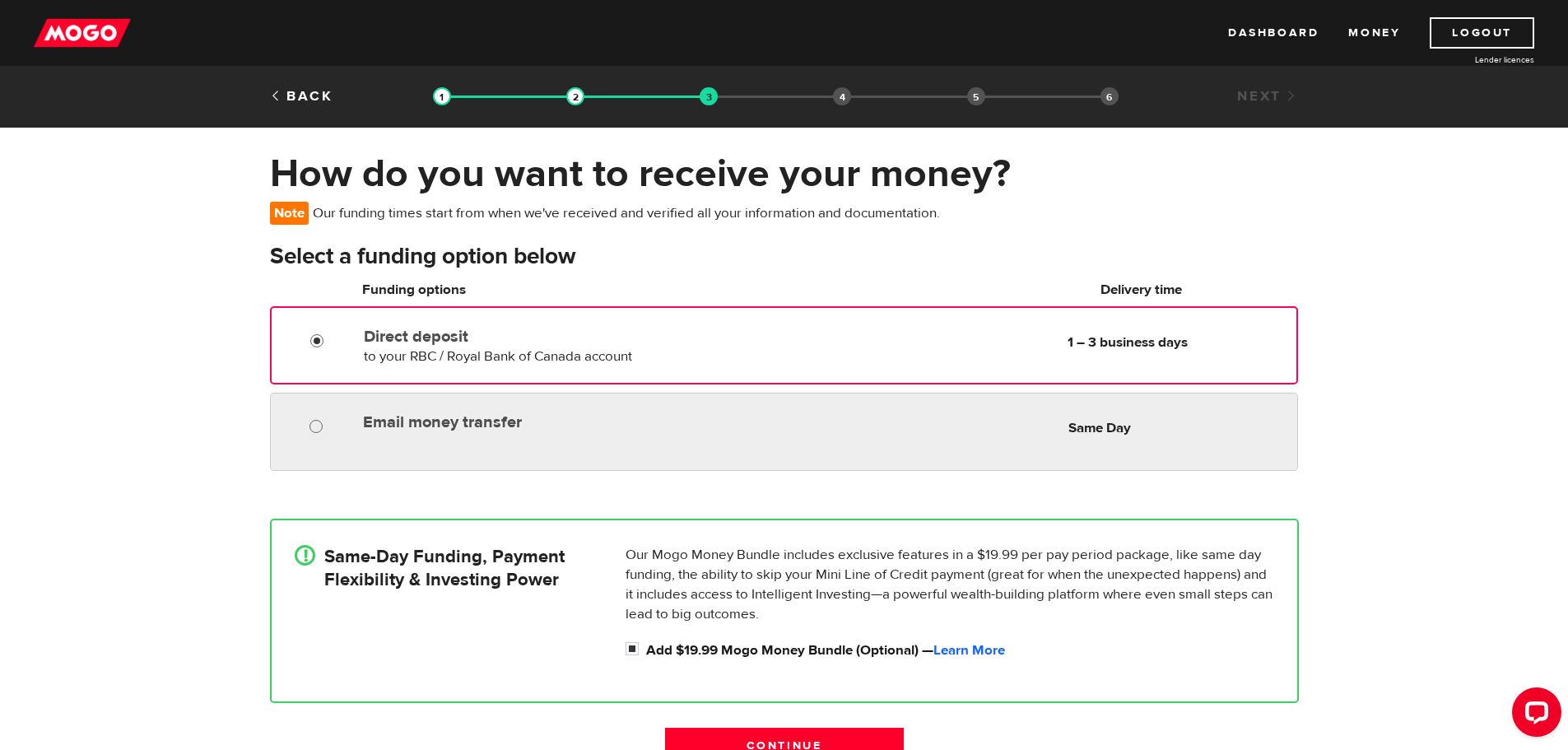
radio input "true"
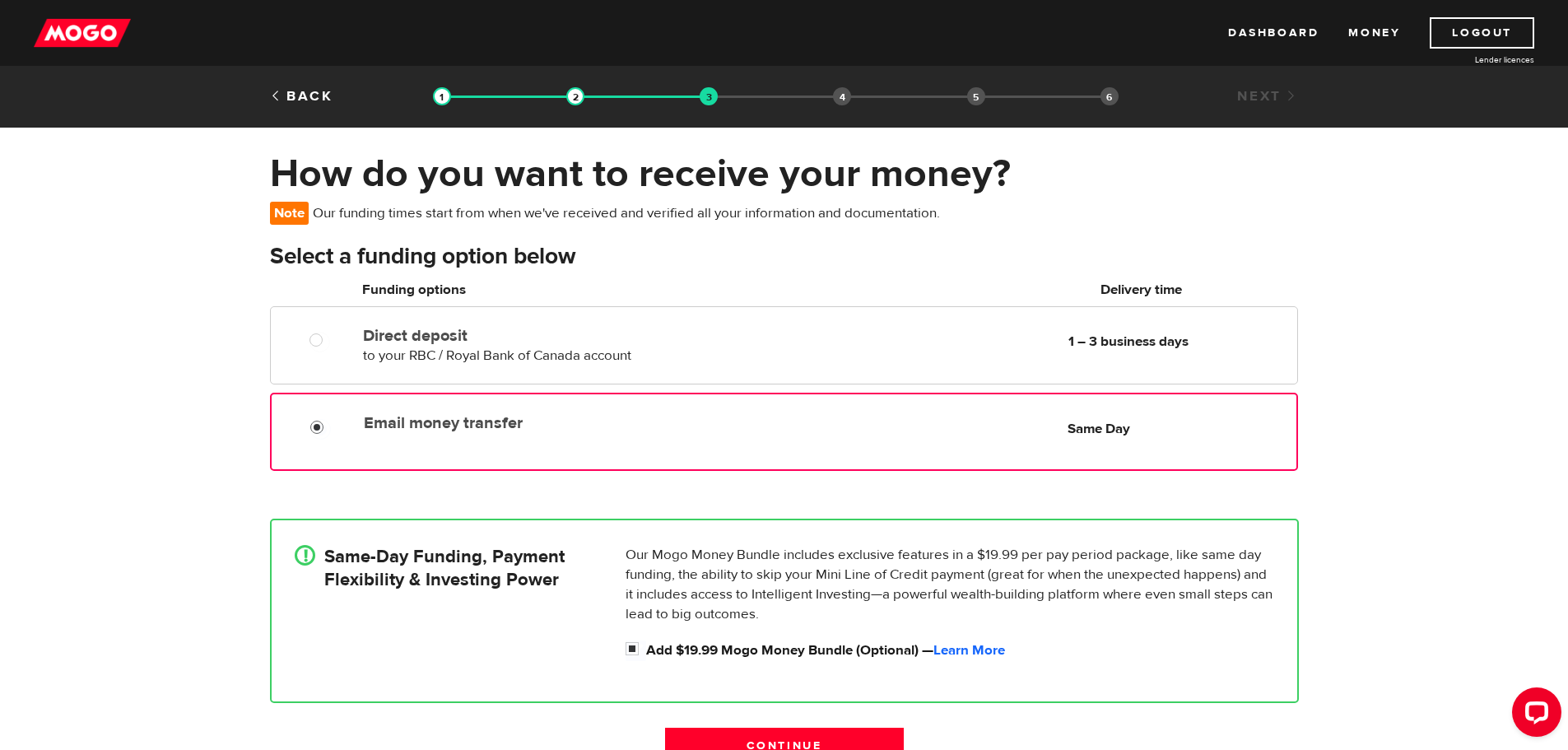
click at [312, 425] on input "Email money transfer" at bounding box center [320, 429] width 20 height 20
click at [633, 646] on input "Add $19.99 Mogo Money Bundle (Optional) — Learn More" at bounding box center [636, 651] width 20 height 20
checkbox input "false"
radio input "false"
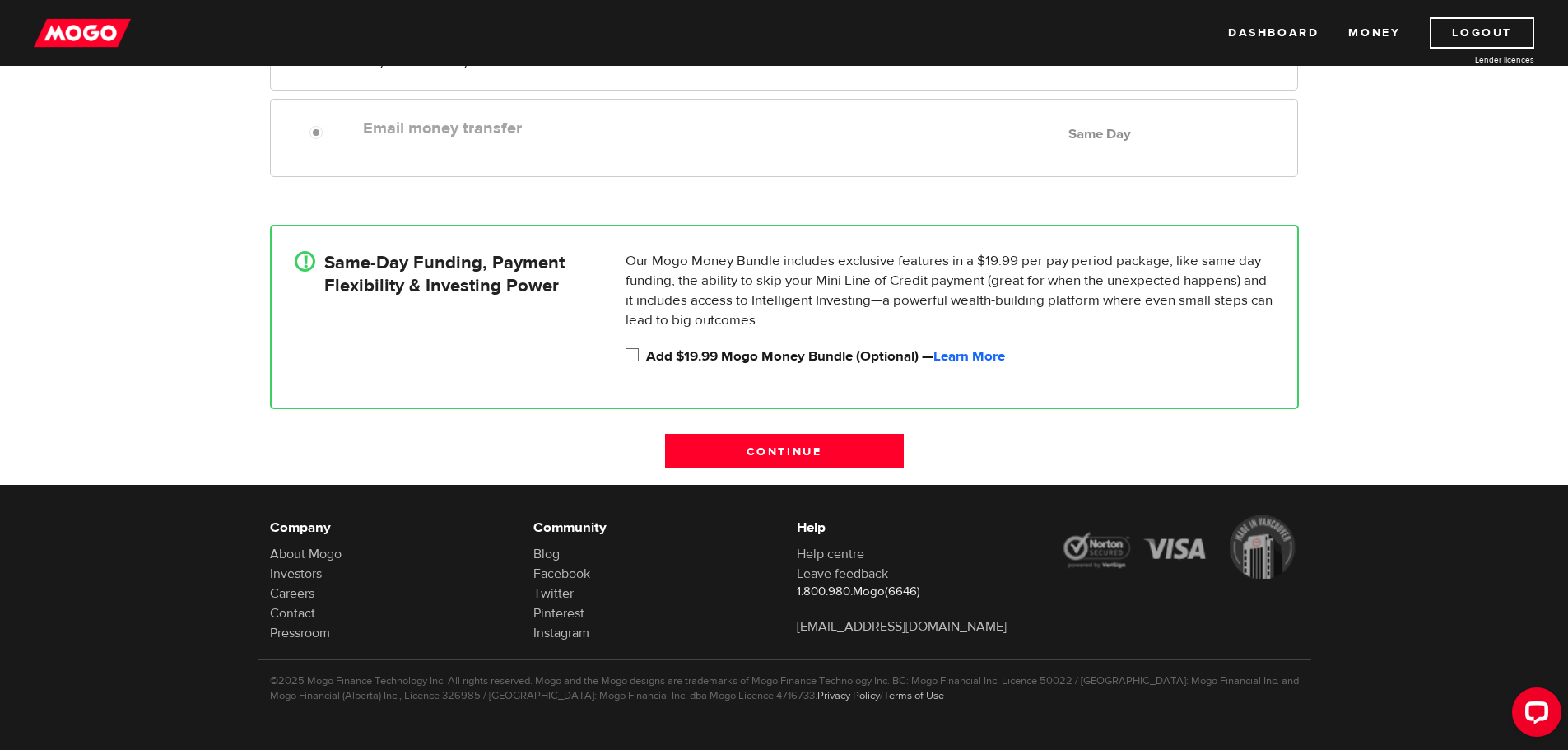
scroll to position [297, 0]
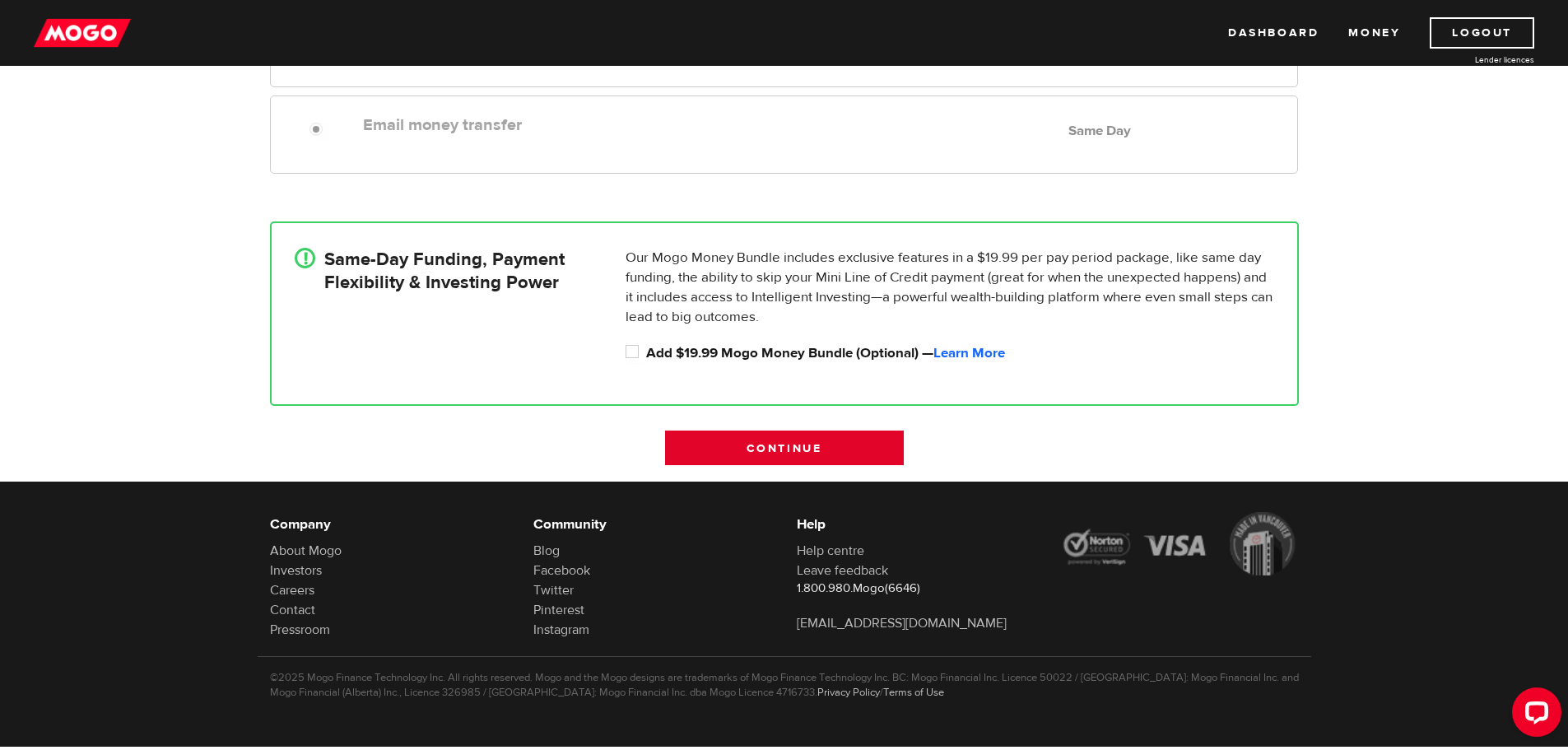
click at [772, 445] on input "Continue" at bounding box center [784, 447] width 239 height 34
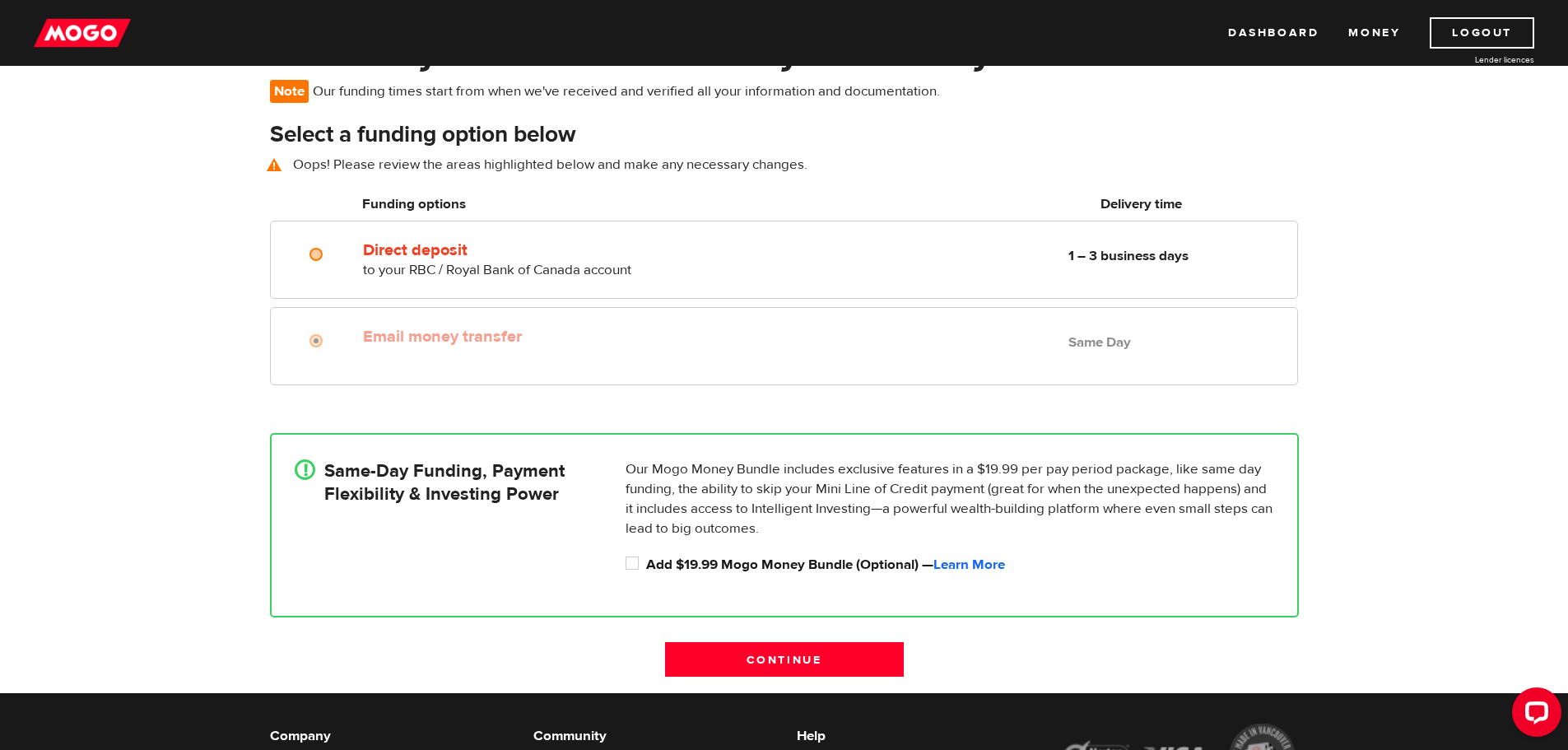
scroll to position [119, 0]
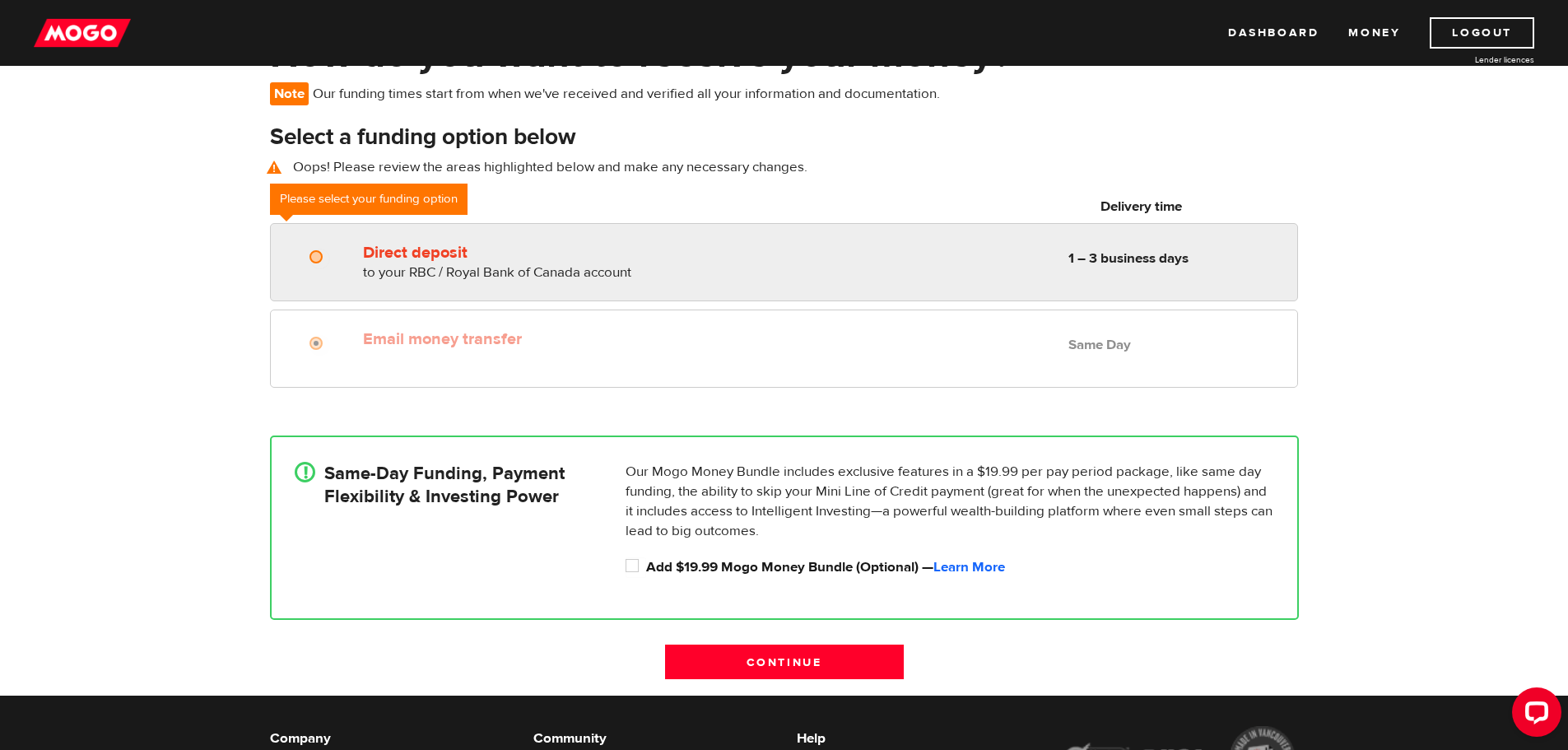
radio input "true"
click at [318, 260] on input "Direct deposit" at bounding box center [320, 258] width 20 height 20
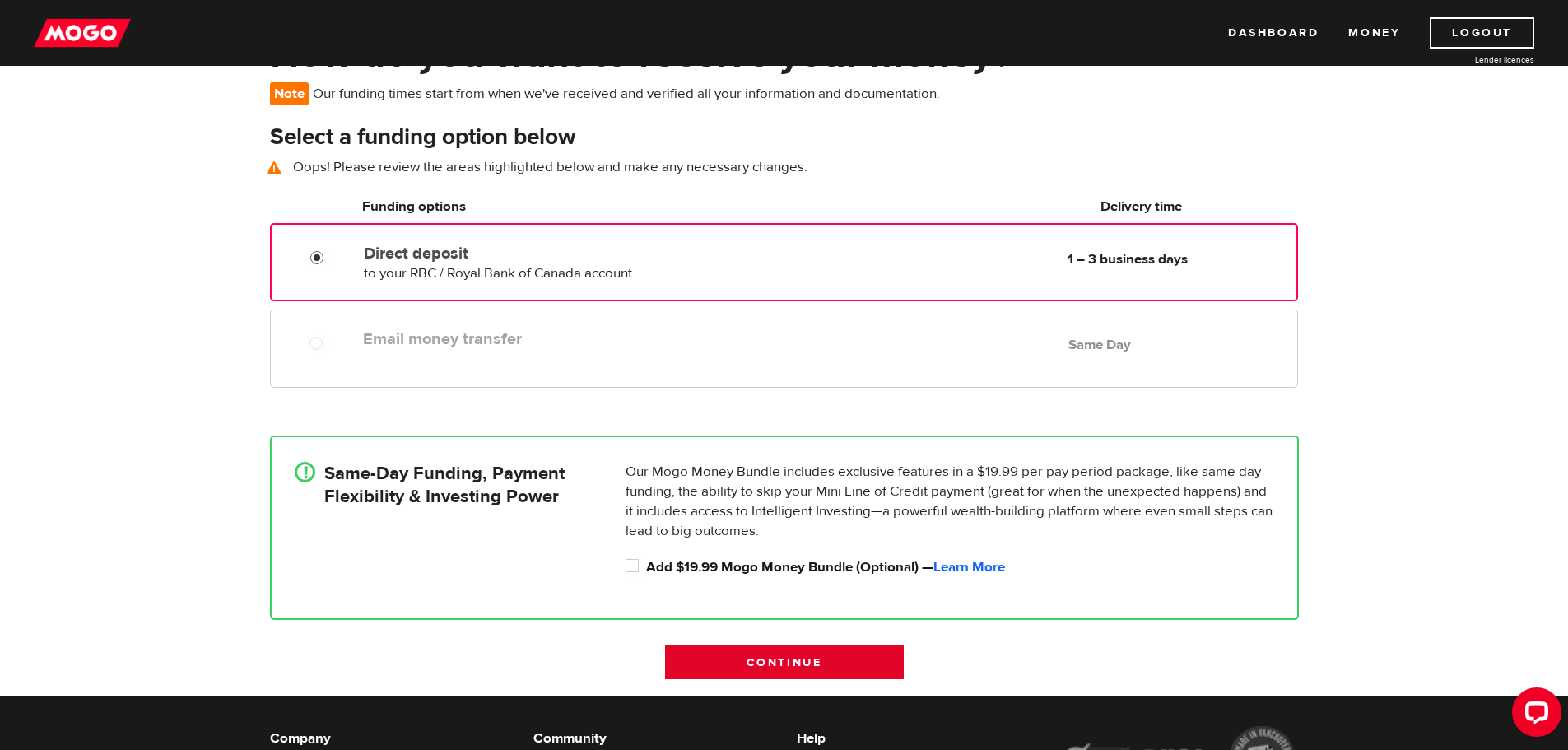
click at [772, 664] on input "Continue" at bounding box center [784, 661] width 239 height 34
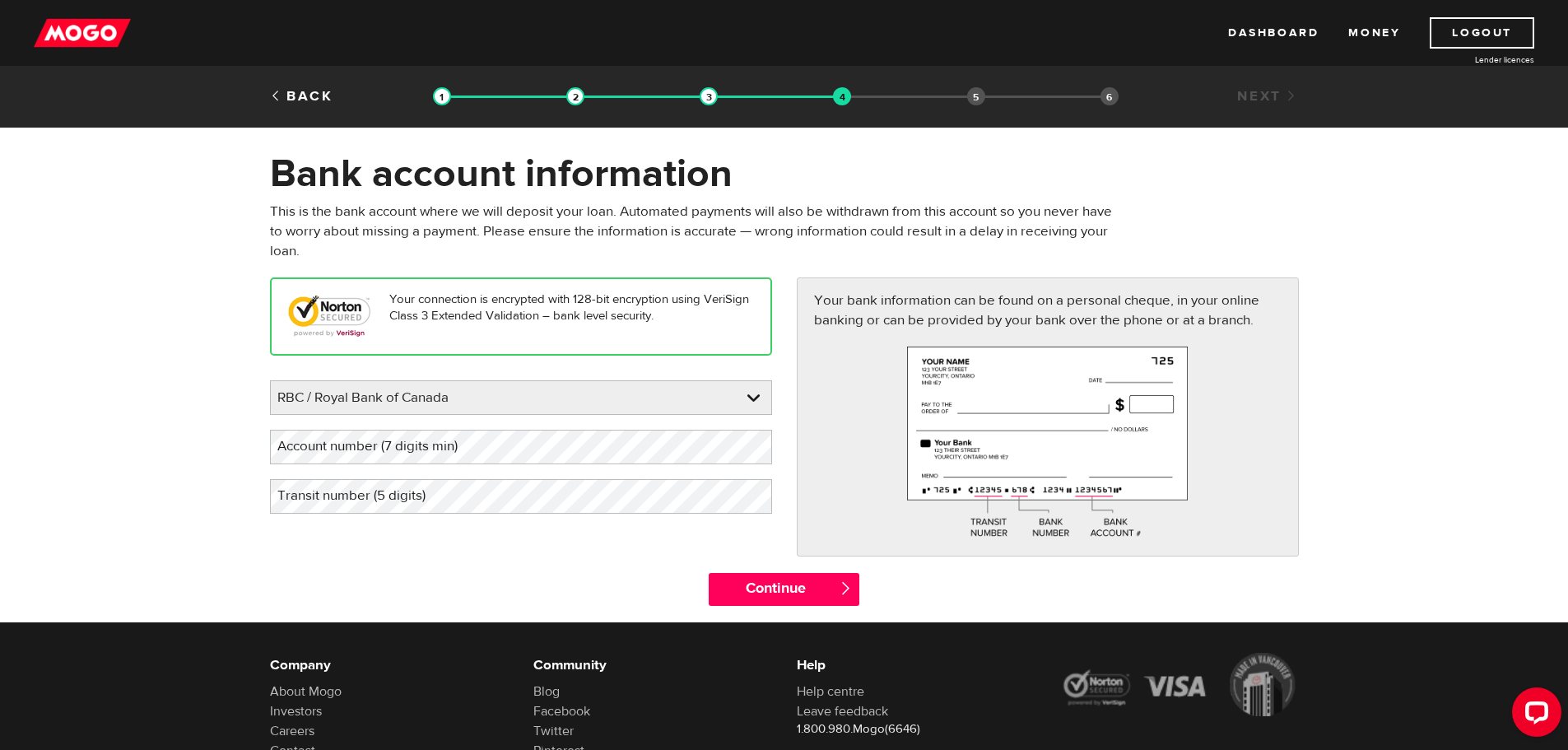
click at [481, 439] on label "Account number (7 digits min)" at bounding box center [381, 446] width 221 height 33
click at [345, 497] on label "Transit number (5 digits)" at bounding box center [365, 495] width 189 height 33
click at [782, 589] on input "Continue" at bounding box center [784, 590] width 151 height 33
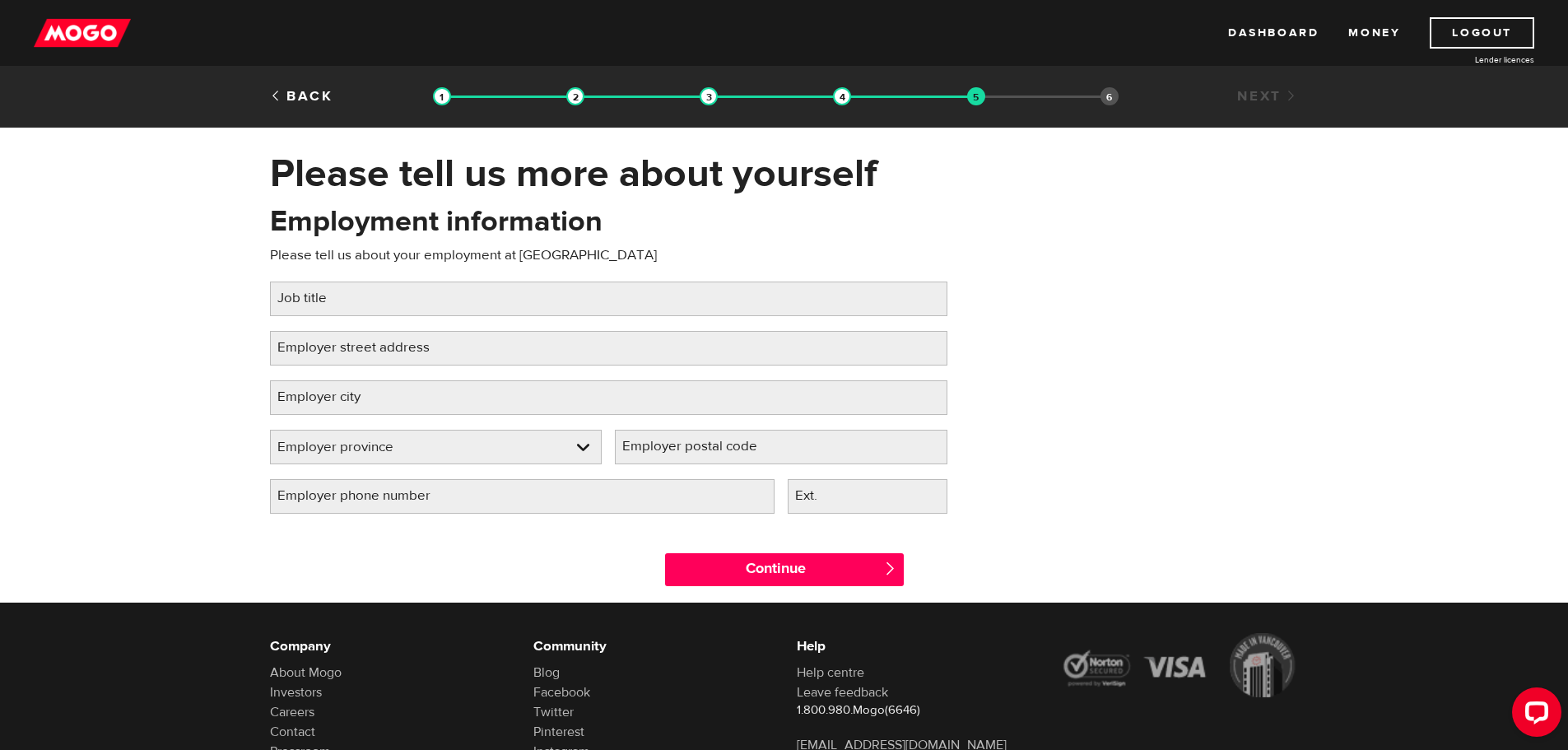
click at [332, 294] on label "Job title" at bounding box center [316, 298] width 91 height 33
click at [332, 294] on input "Job title" at bounding box center [609, 298] width 678 height 34
click at [361, 294] on input "Finishing Toolling Supervisor" at bounding box center [609, 298] width 678 height 34
type input "Finishing Tooling Supervisor"
click at [440, 350] on label "Employer street address" at bounding box center [367, 347] width 194 height 33
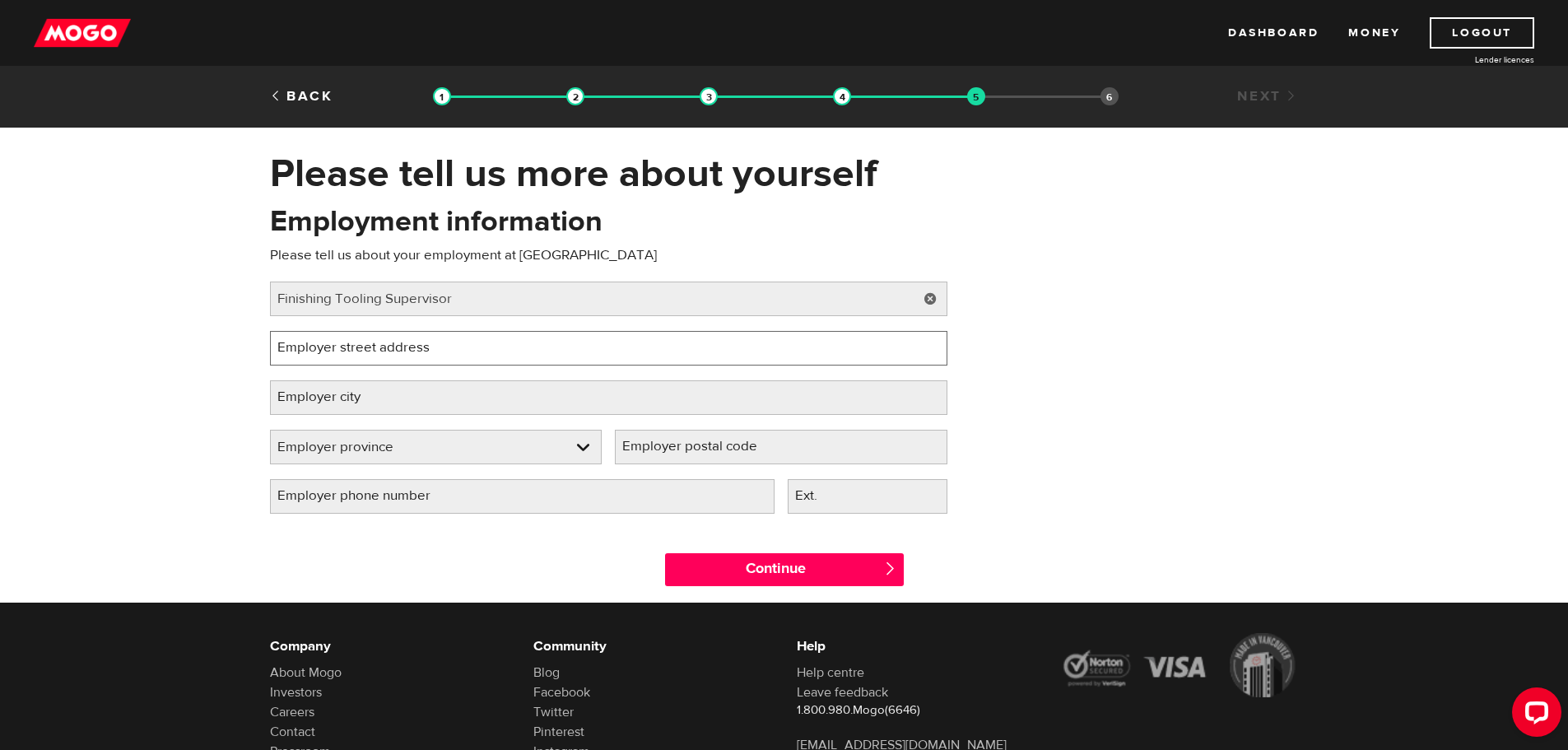
click at [440, 350] on input "Employer street address" at bounding box center [609, 347] width 678 height 34
type input "547 Wallace Terrace"
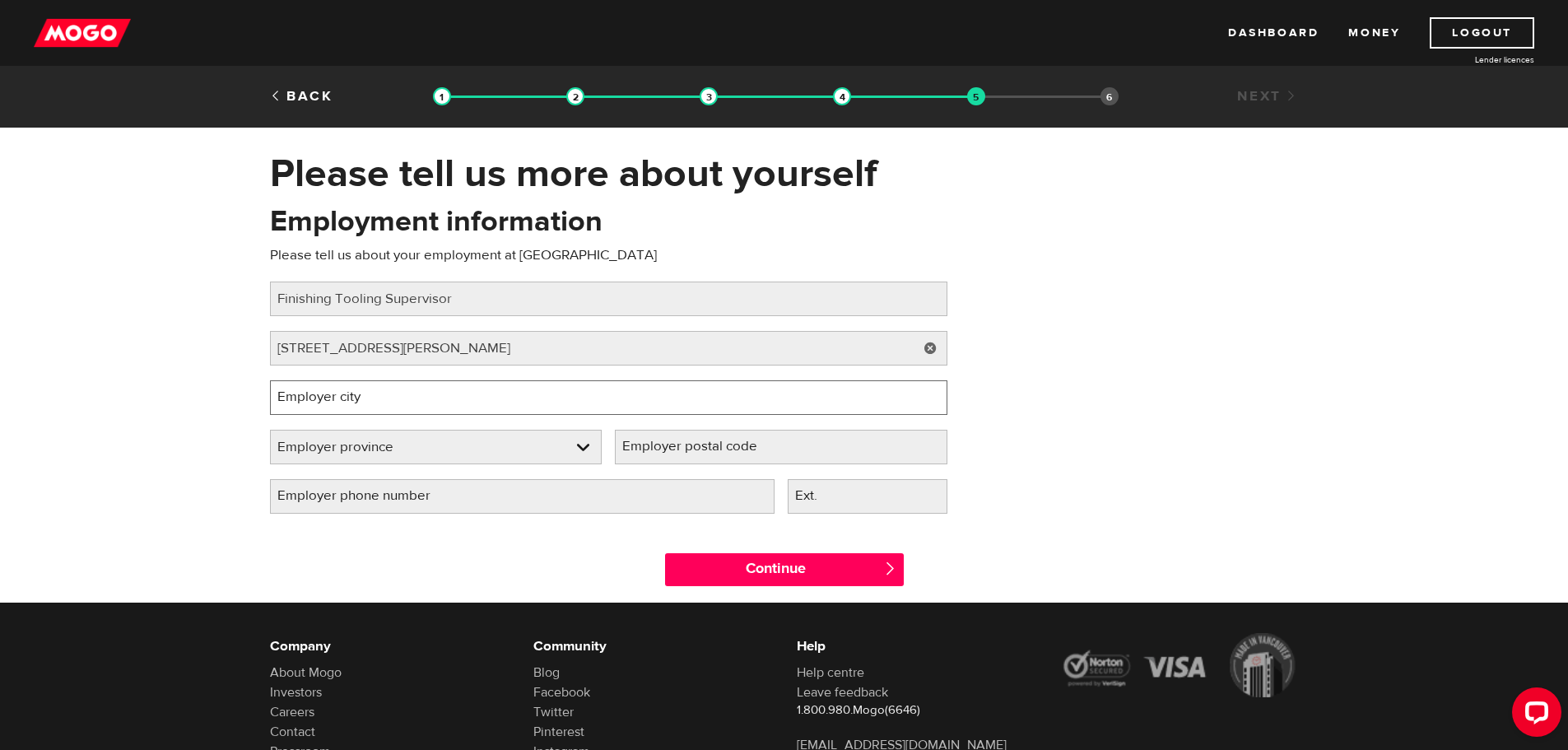
type input "Sault Ste. Marie"
select select "ON"
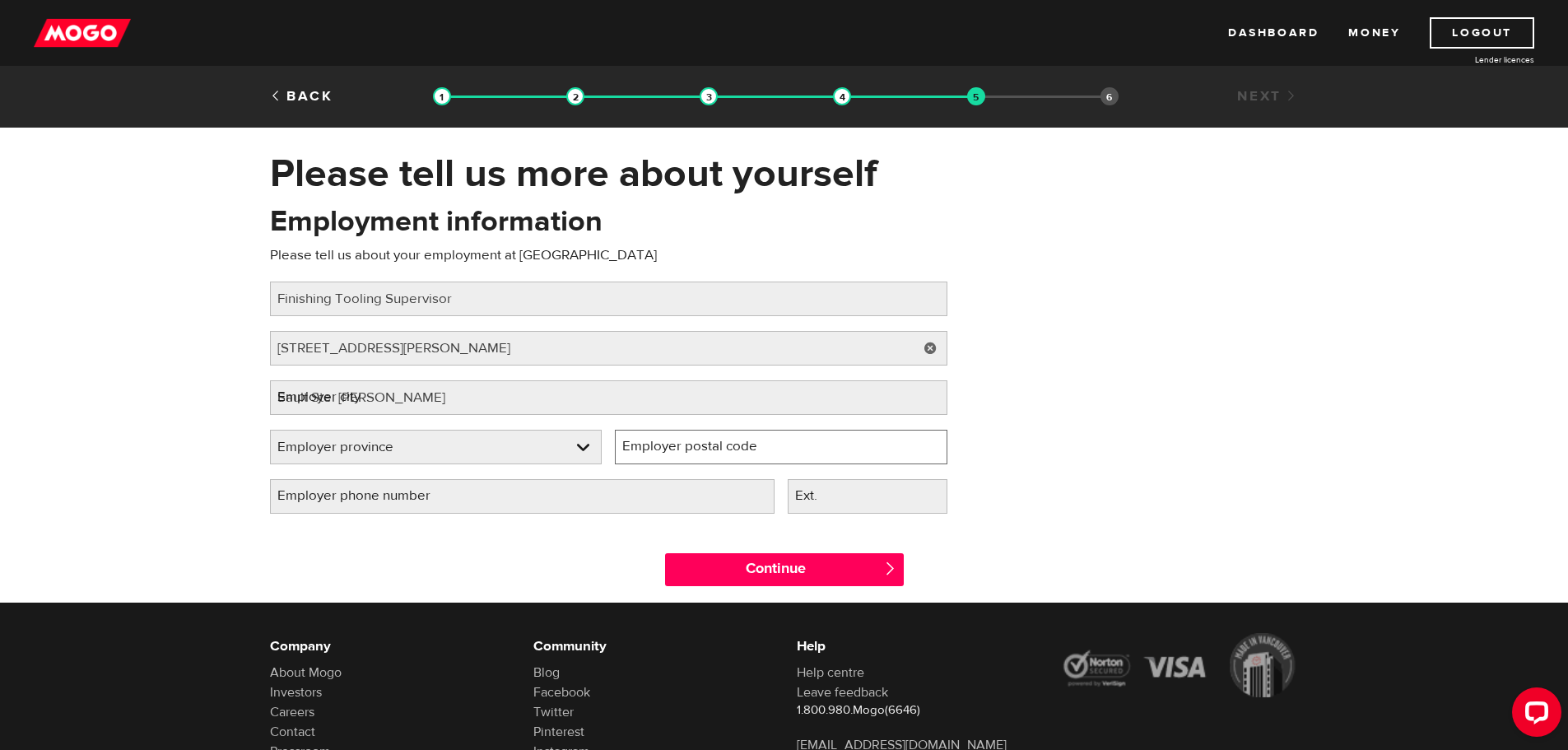
type input "P6C 1L9"
type input "(705) 256-9130"
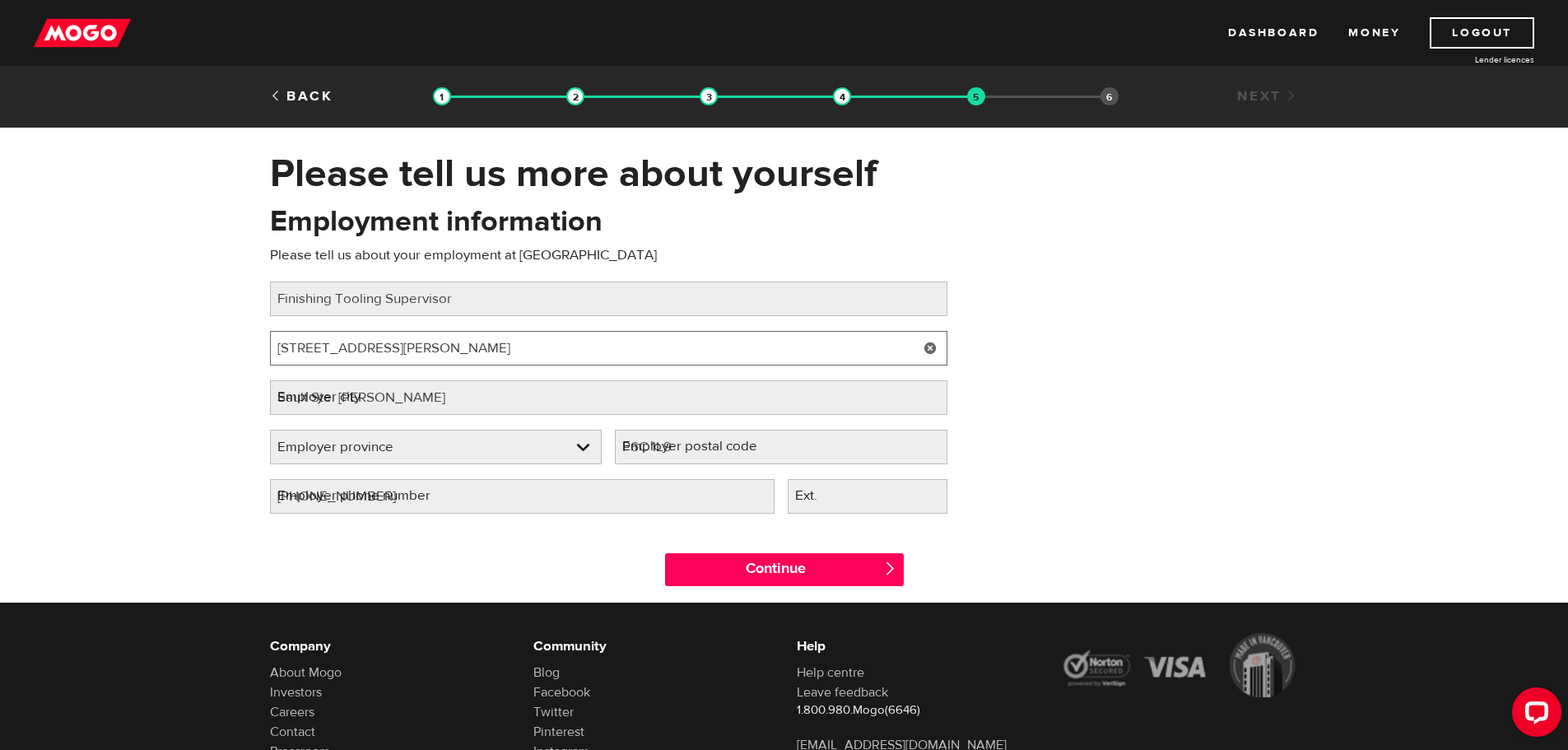
select select "ON"
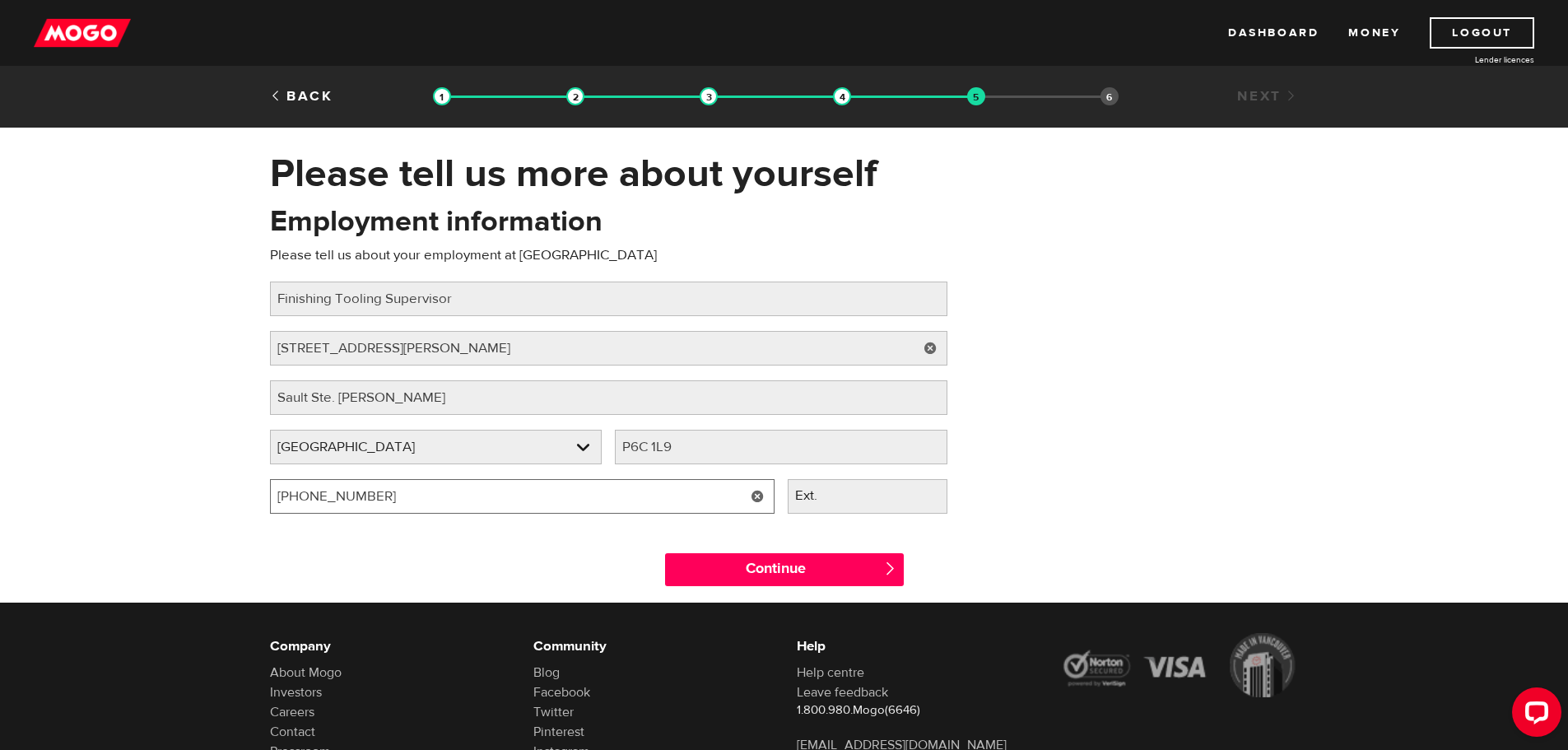
click at [370, 494] on input "(705) 256-9130" at bounding box center [522, 495] width 505 height 34
type input "(705) 941-6600"
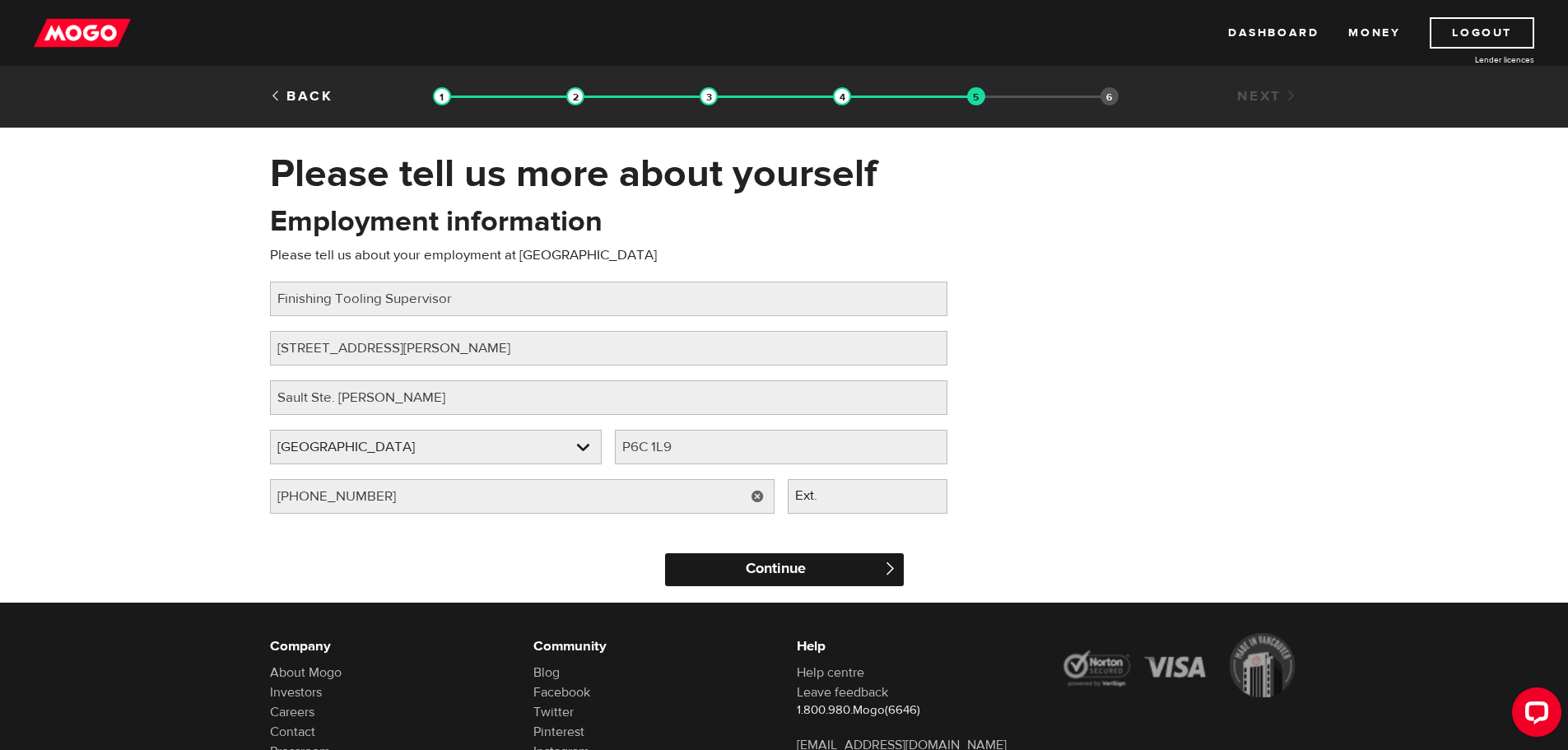
click at [803, 571] on input "Continue" at bounding box center [784, 569] width 239 height 33
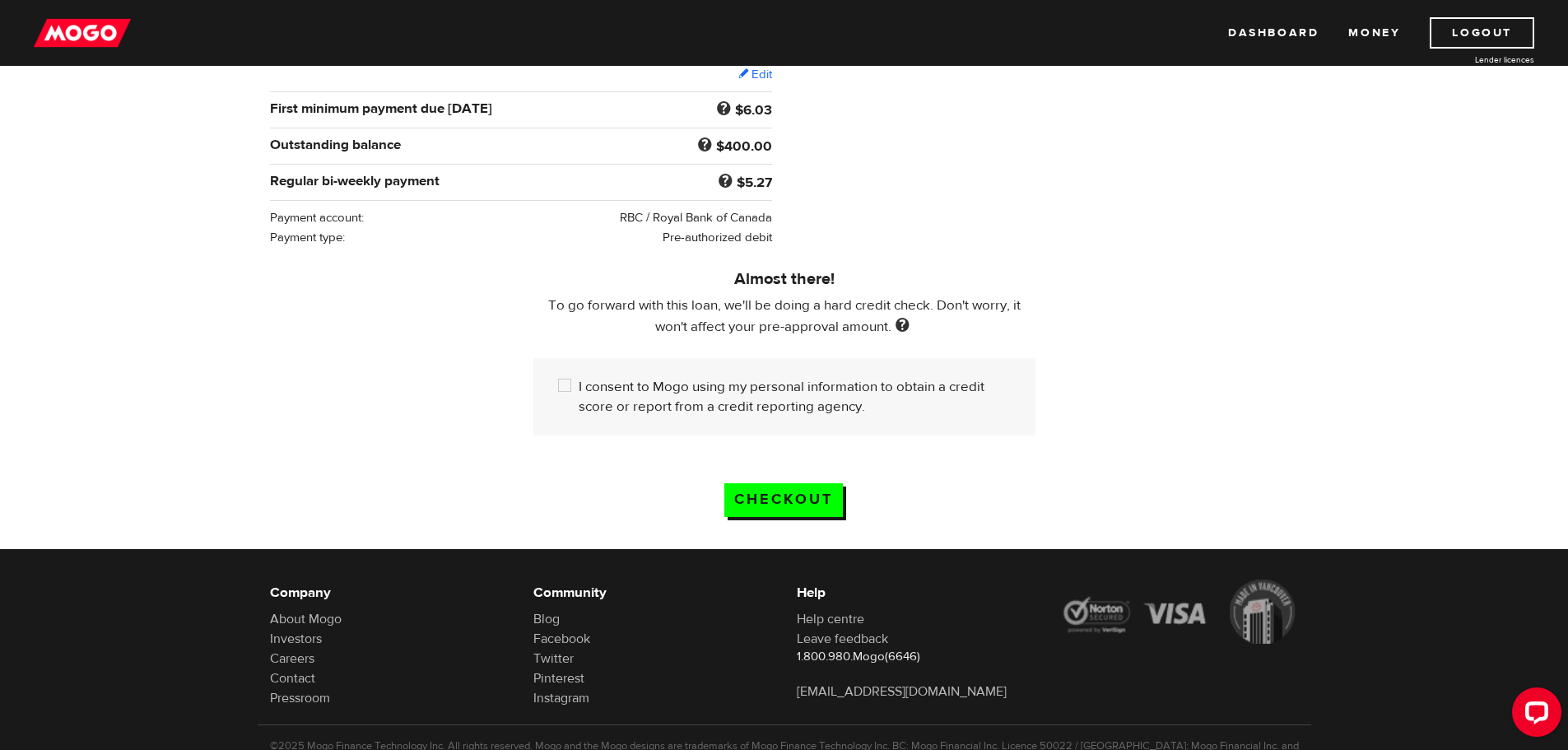
scroll to position [330, 0]
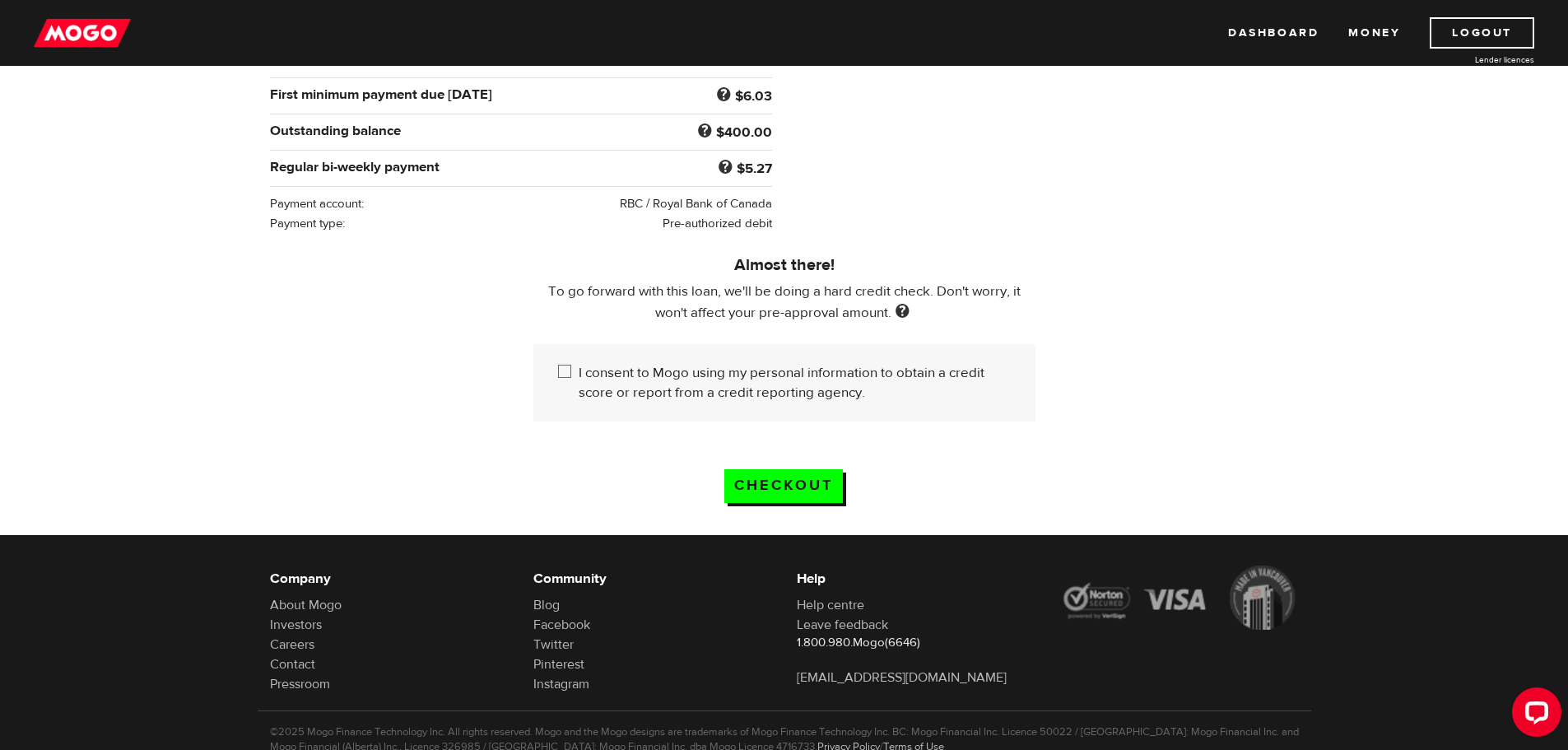
click at [562, 364] on input "I consent to Mogo using my personal information to obtain a credit score or rep…" at bounding box center [569, 373] width 20 height 20
checkbox input "true"
click at [780, 477] on input "Checkout" at bounding box center [784, 486] width 119 height 33
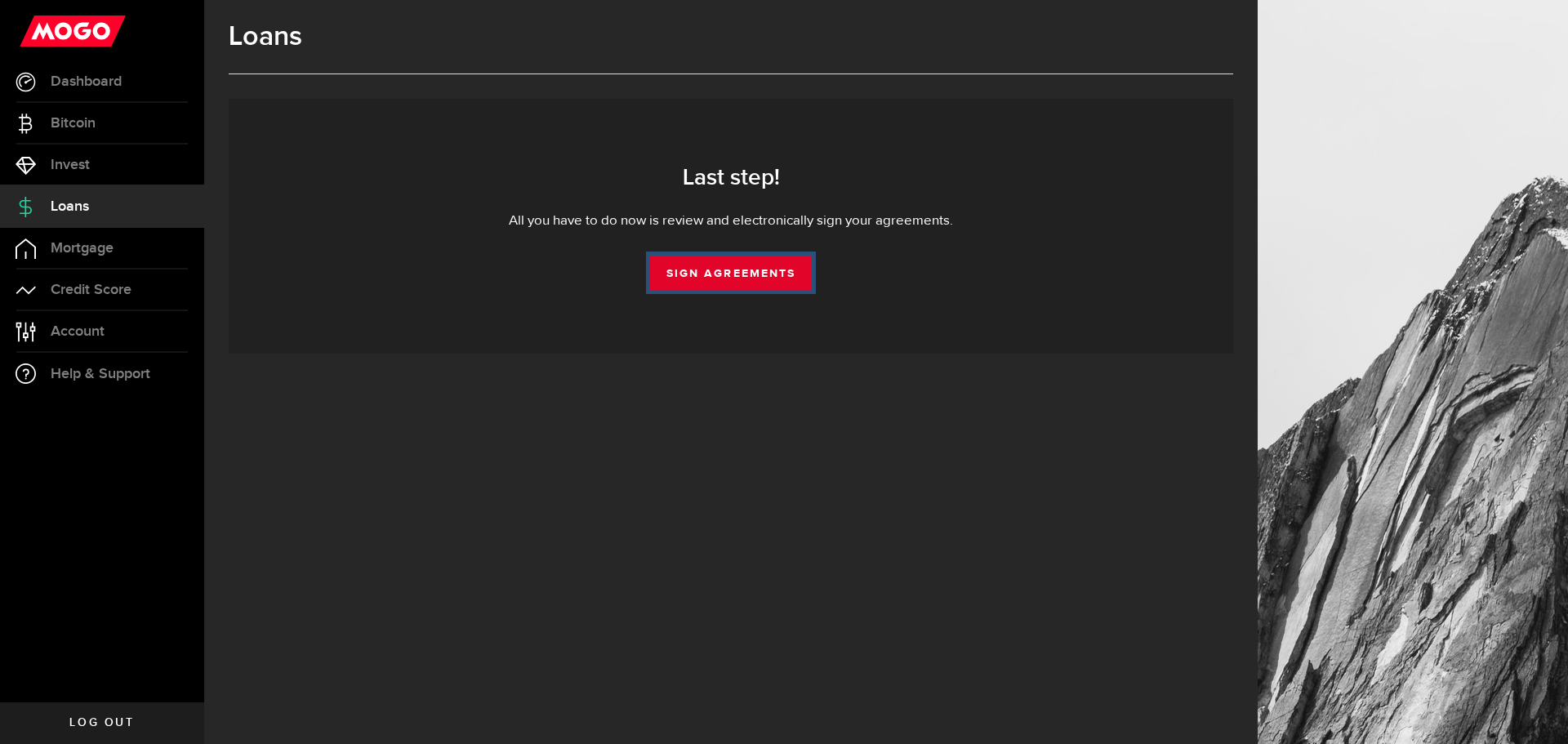
click at [723, 277] on link "Sign Agreements" at bounding box center [731, 272] width 162 height 34
